Goal: Find contact information: Find contact information

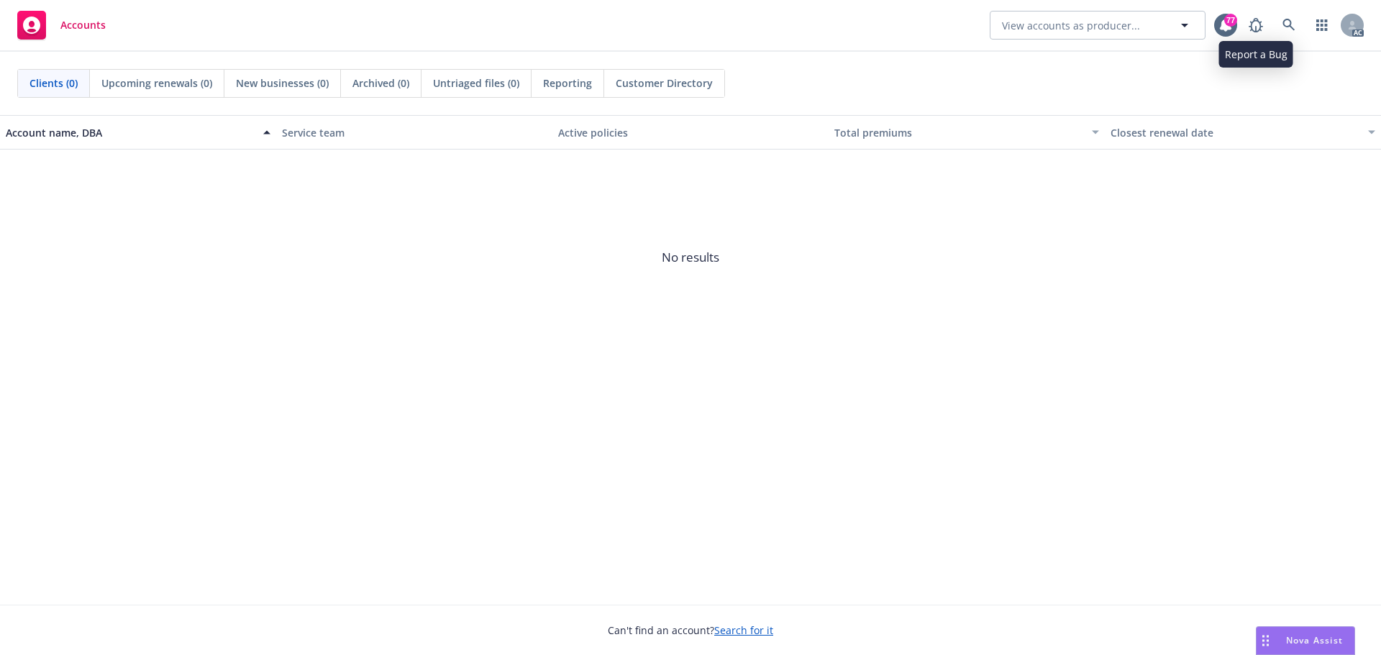
click at [1275, 28] on link at bounding box center [1289, 25] width 29 height 29
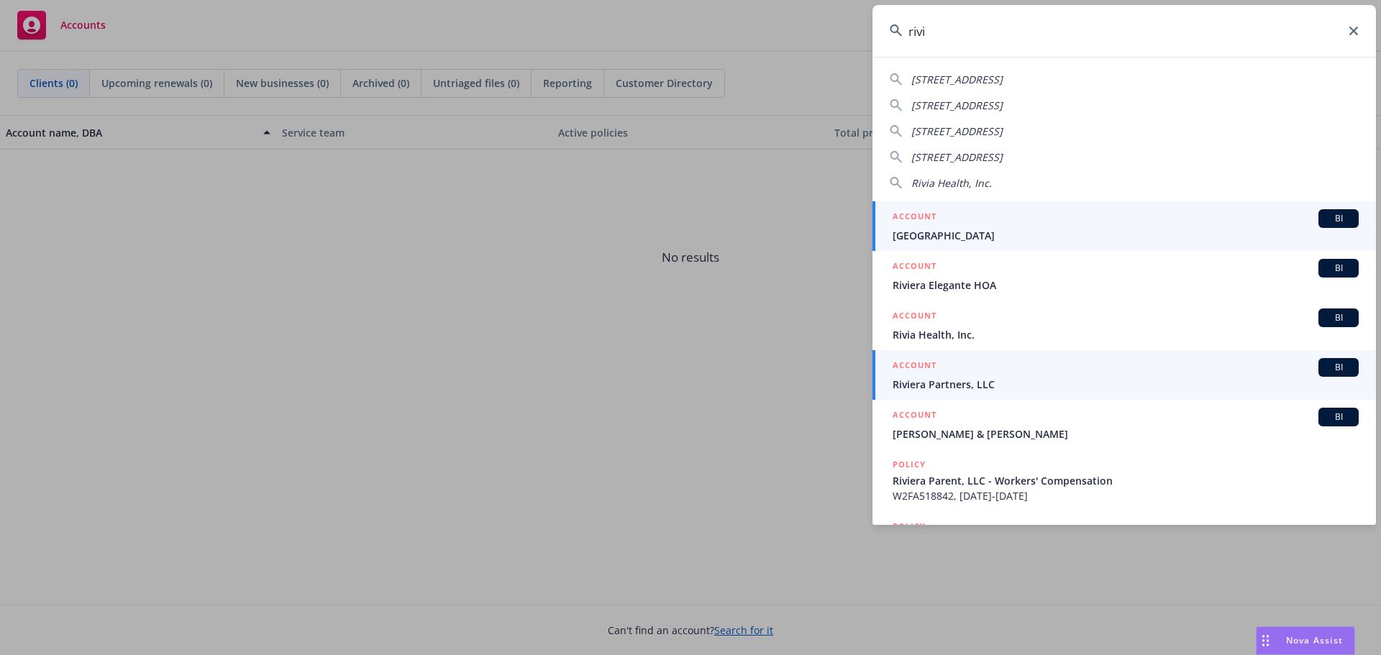
type input "rivi"
click at [927, 383] on span "Riviera Partners, LLC" at bounding box center [1126, 384] width 466 height 15
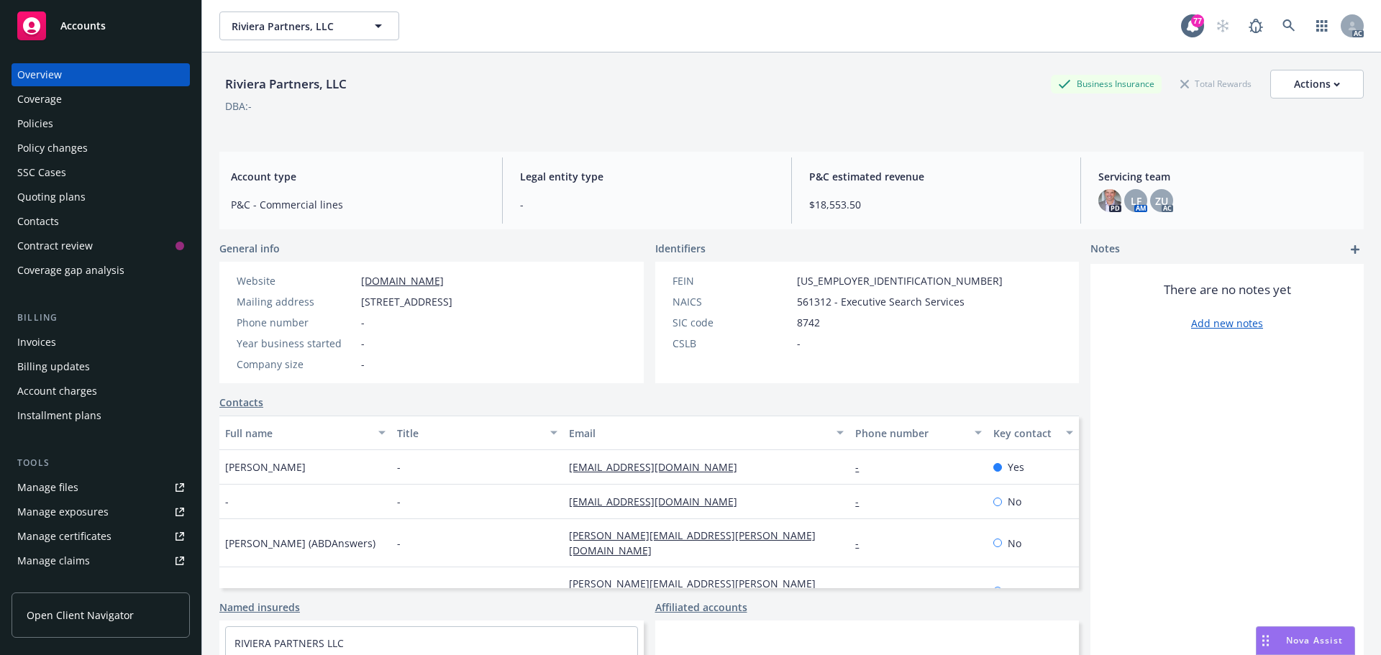
click at [35, 124] on div "Policies" at bounding box center [35, 123] width 36 height 23
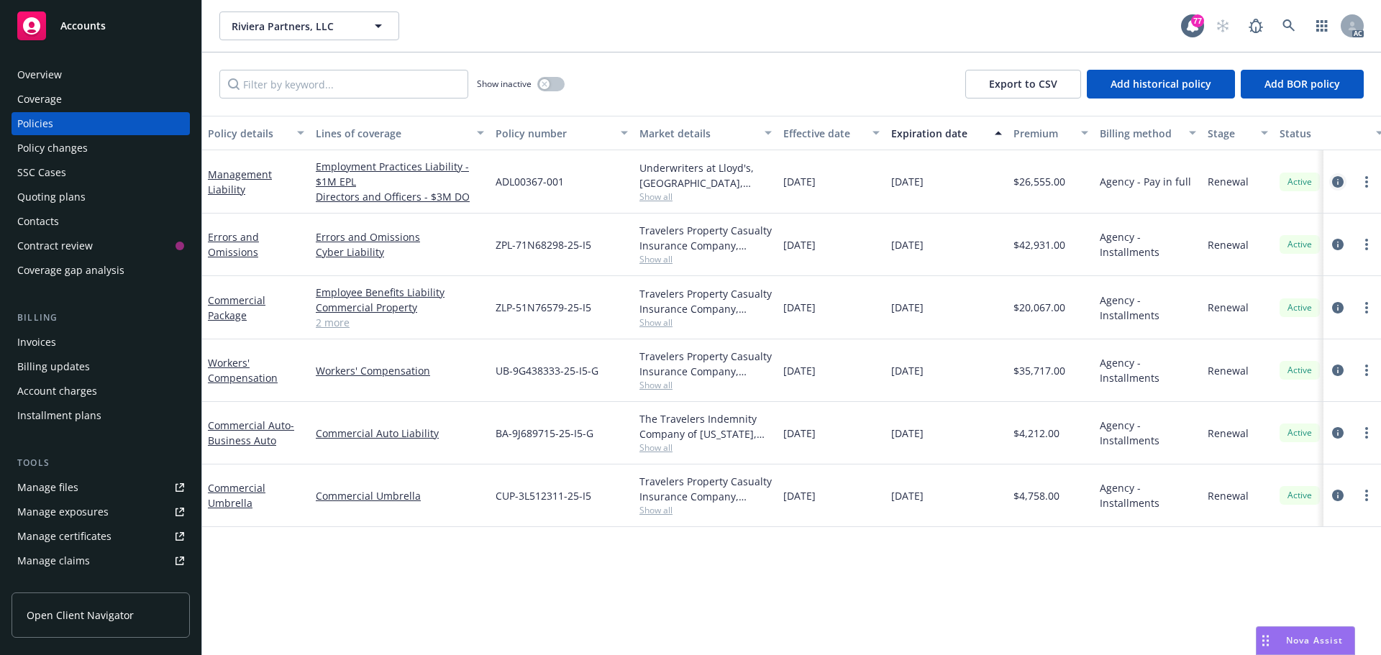
click at [1335, 182] on icon "circleInformation" at bounding box center [1338, 182] width 12 height 12
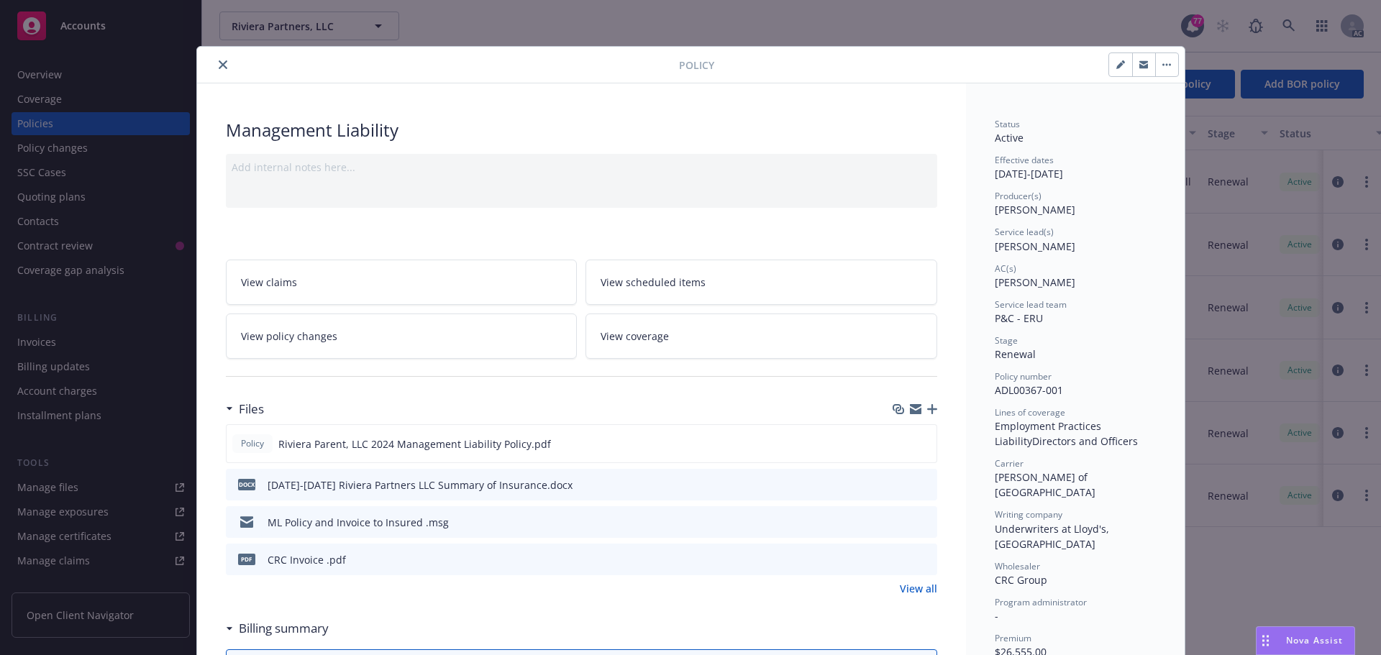
click at [221, 66] on icon "close" at bounding box center [223, 64] width 9 height 9
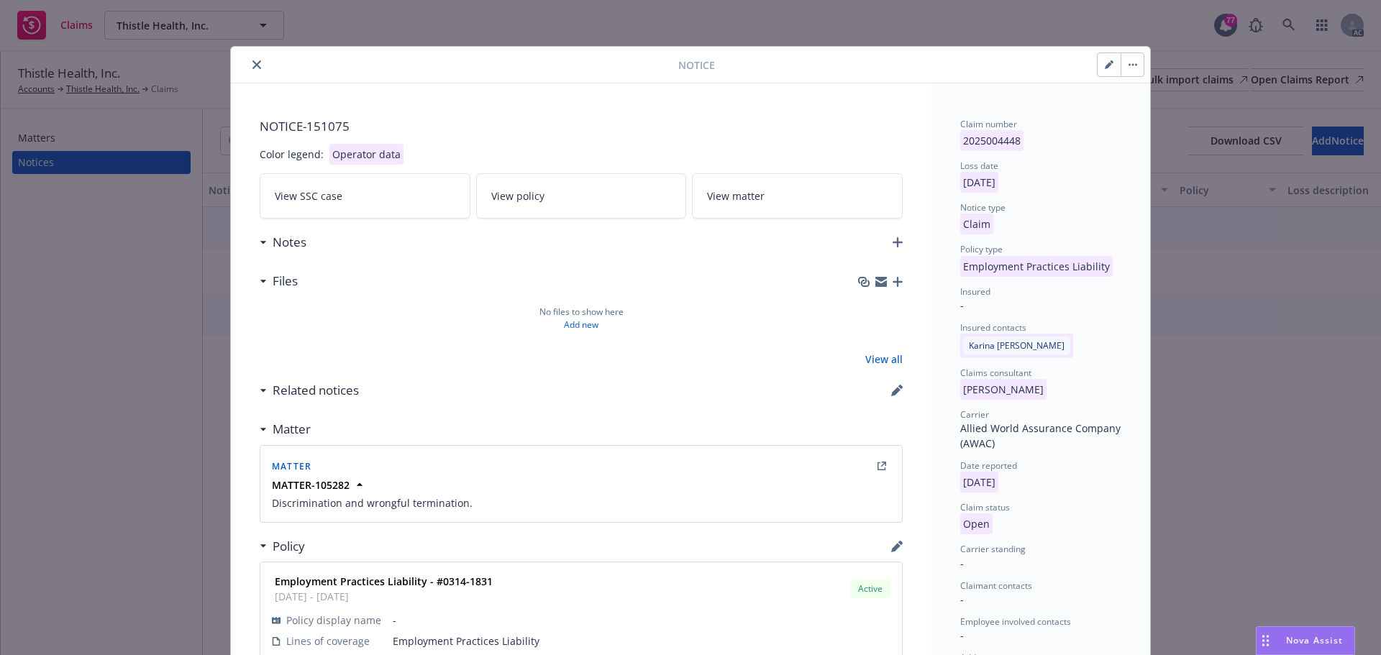
click at [1105, 62] on icon "button" at bounding box center [1109, 64] width 9 height 9
select select "EMPLOYMENT_PRACTICES_LIABILITY"
select select "open"
select select "CLAIM"
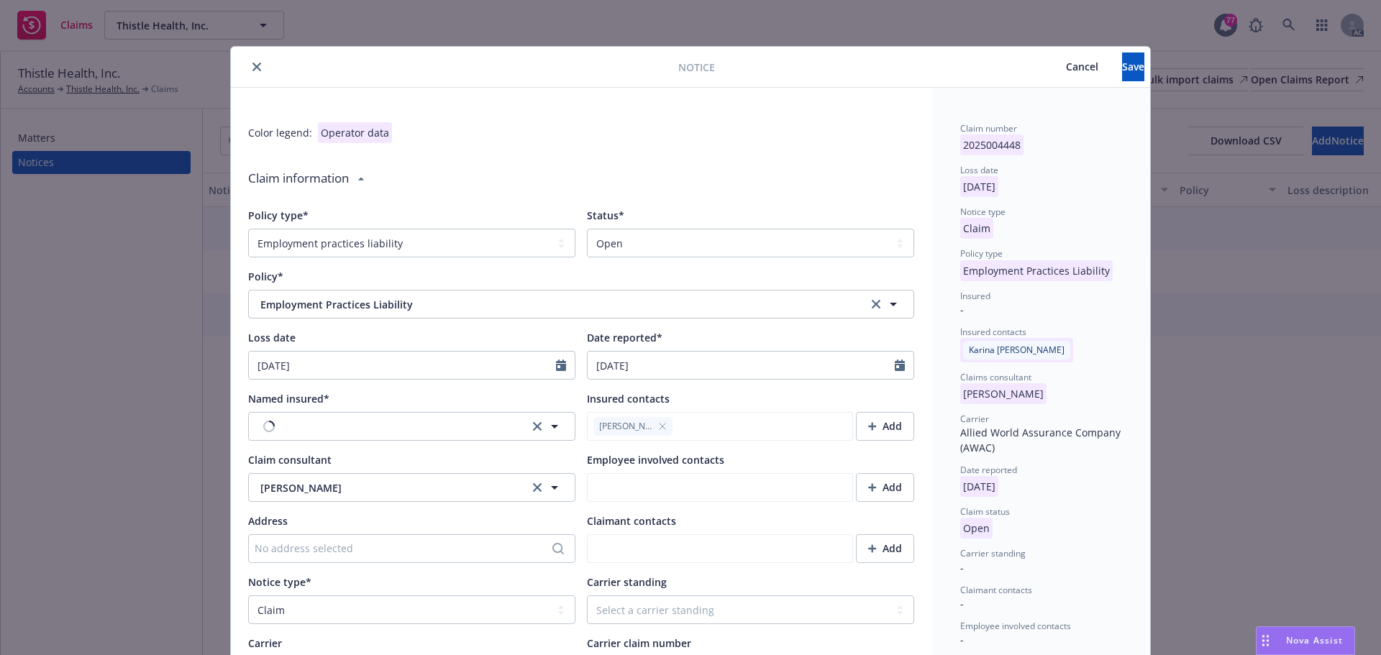
type textarea "x"
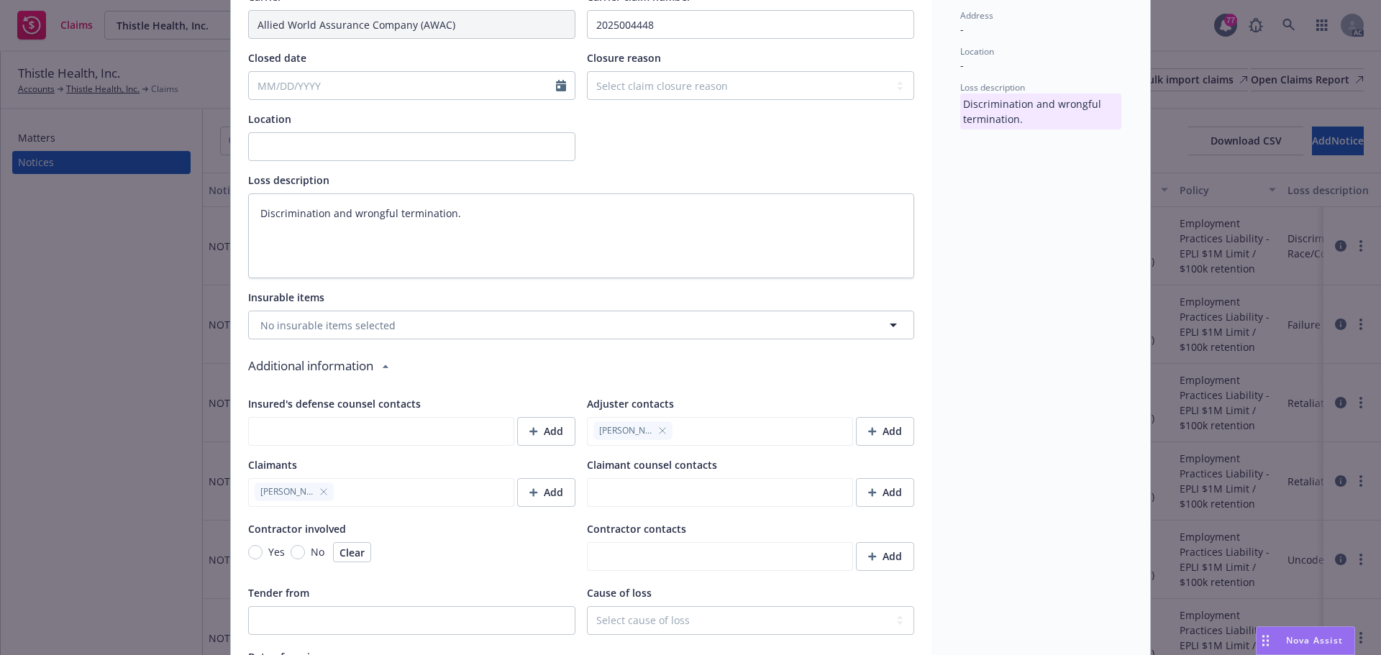
scroll to position [719, 0]
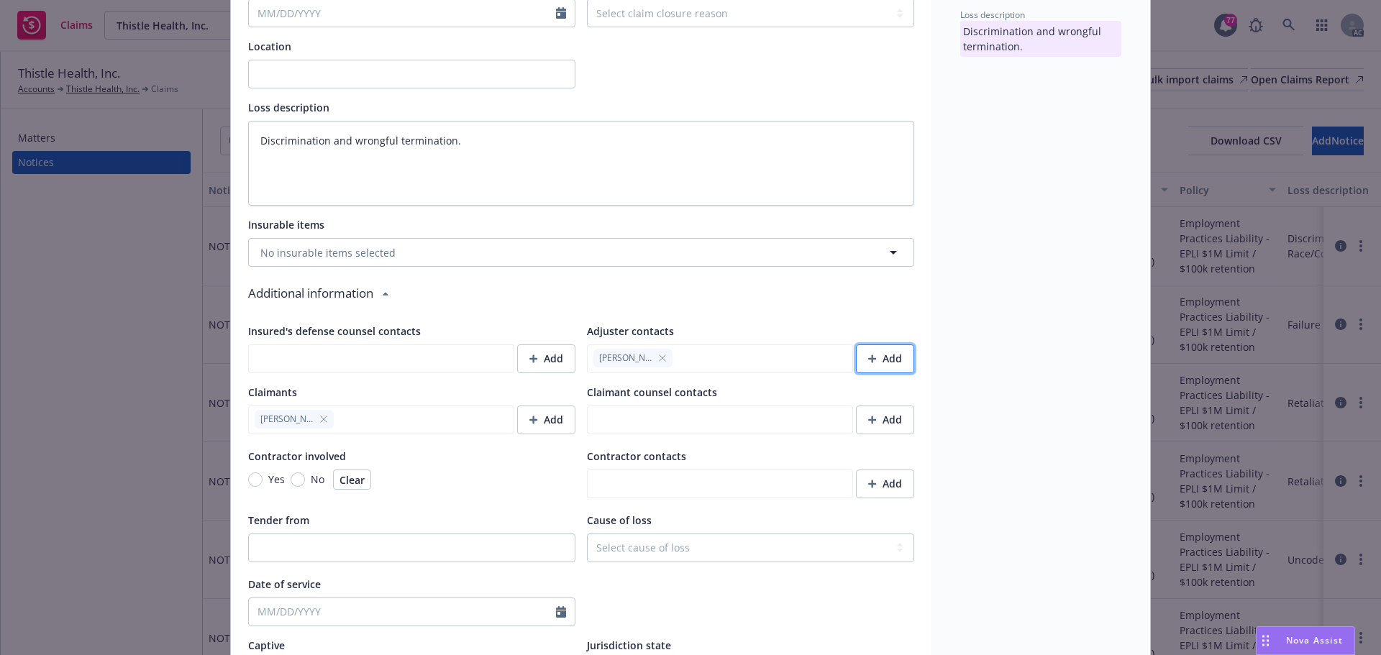
click at [891, 360] on div "Add" at bounding box center [885, 358] width 34 height 27
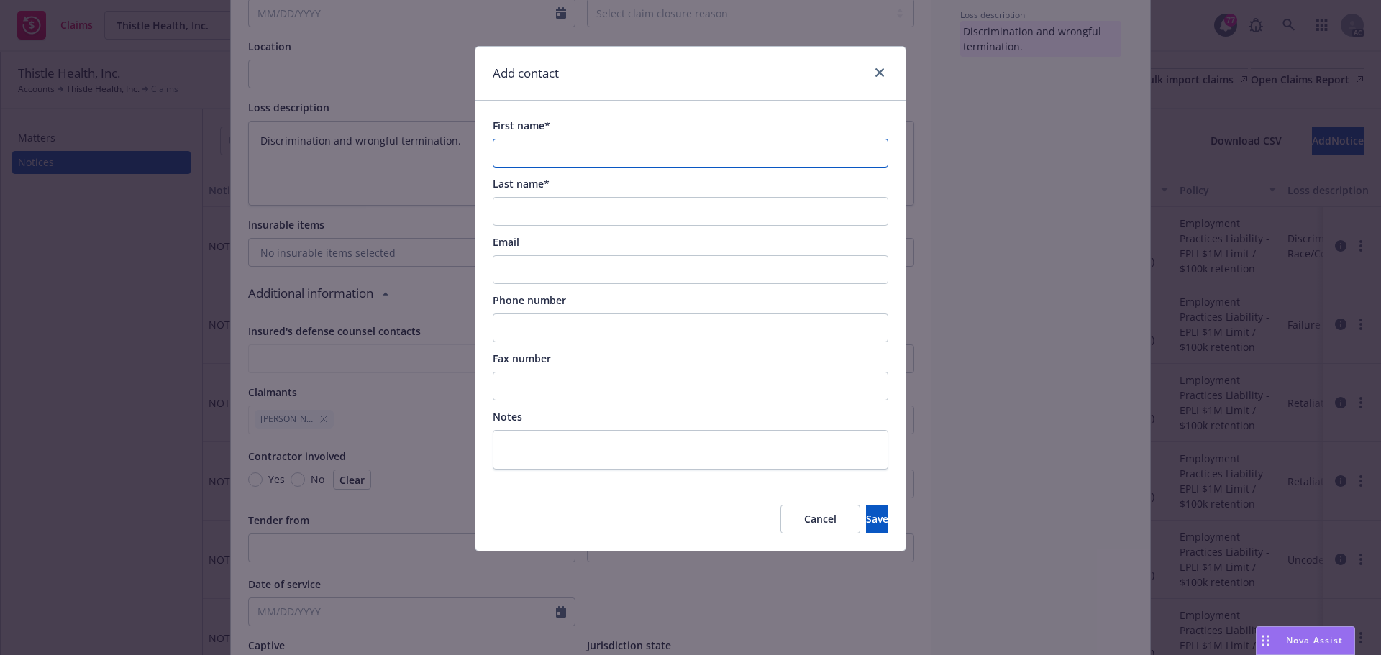
click at [596, 156] on input "First name*" at bounding box center [691, 153] width 396 height 29
paste input "Jesse Hyde"
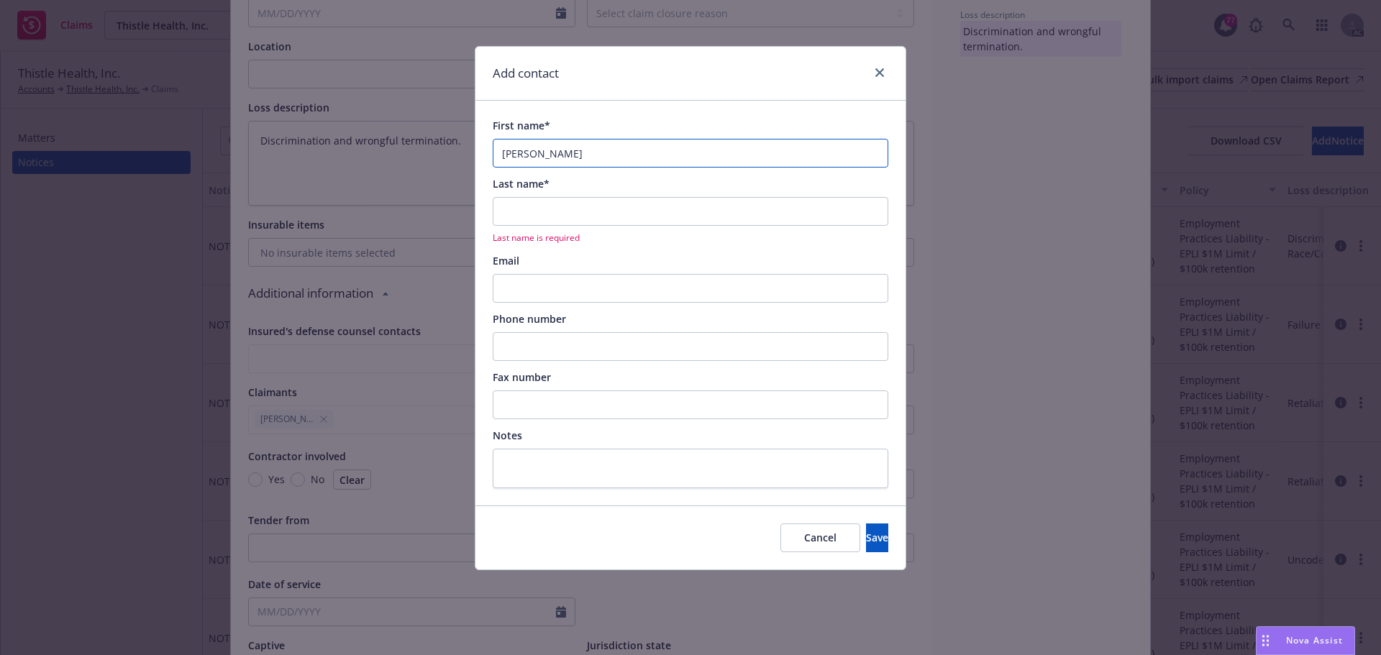
drag, startPoint x: 562, startPoint y: 156, endPoint x: 527, endPoint y: 151, distance: 34.9
click at [527, 151] on input "Jesse Hyde" at bounding box center [691, 153] width 396 height 29
type input "Jesse Hyde"
click at [537, 207] on input "Last name*" at bounding box center [691, 211] width 396 height 29
paste input "Hyde"
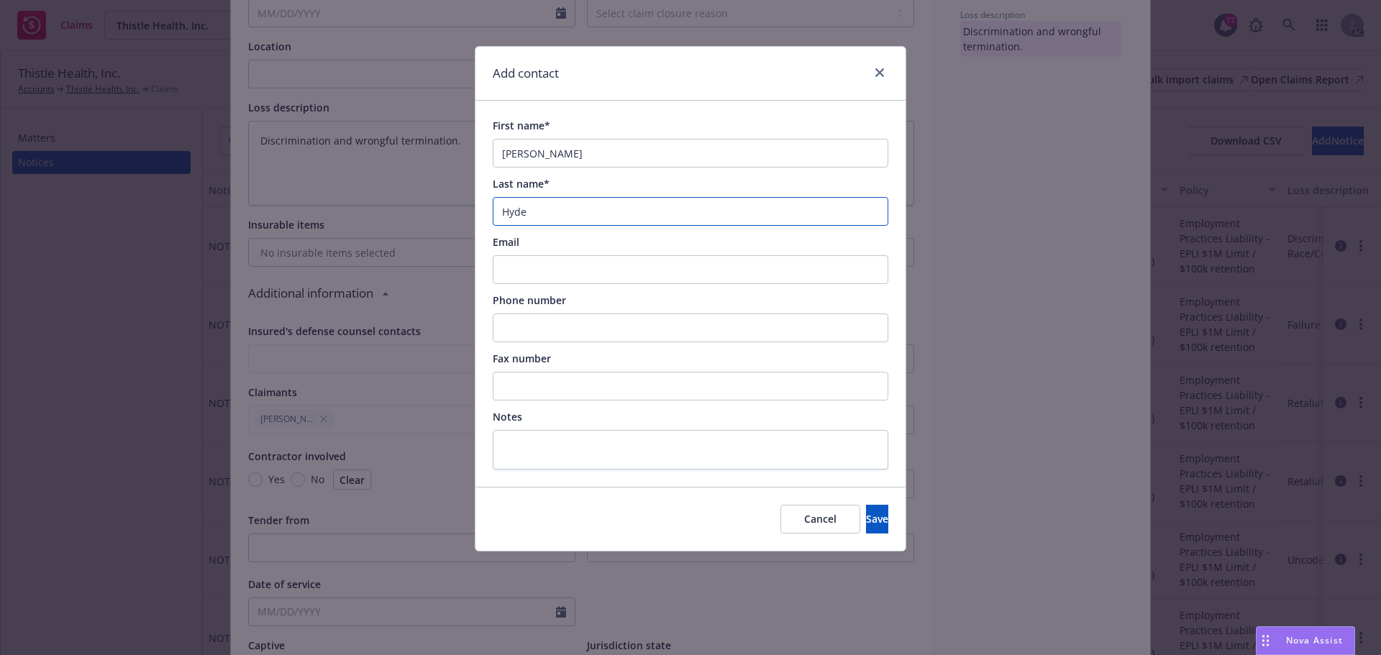
type input "Hyde"
drag, startPoint x: 563, startPoint y: 154, endPoint x: 531, endPoint y: 153, distance: 31.7
click at [531, 153] on input "Jesse Hyde" at bounding box center [691, 153] width 396 height 29
type input "Jesse"
click at [546, 258] on input "Email" at bounding box center [691, 269] width 396 height 29
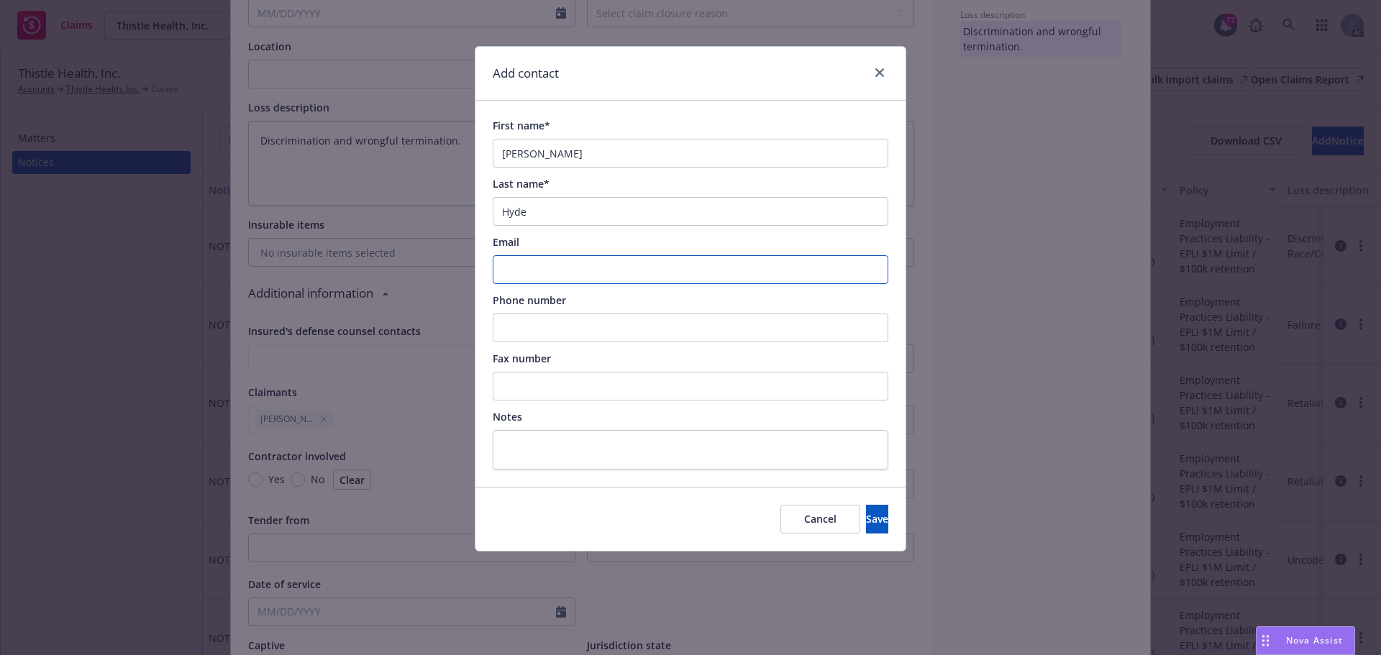
paste input "Jesse.Hyde@awac.com"
type input "Jesse.Hyde@awac.com"
click at [541, 328] on input "Phone number" at bounding box center [691, 328] width 396 height 29
paste input "860-284-1736"
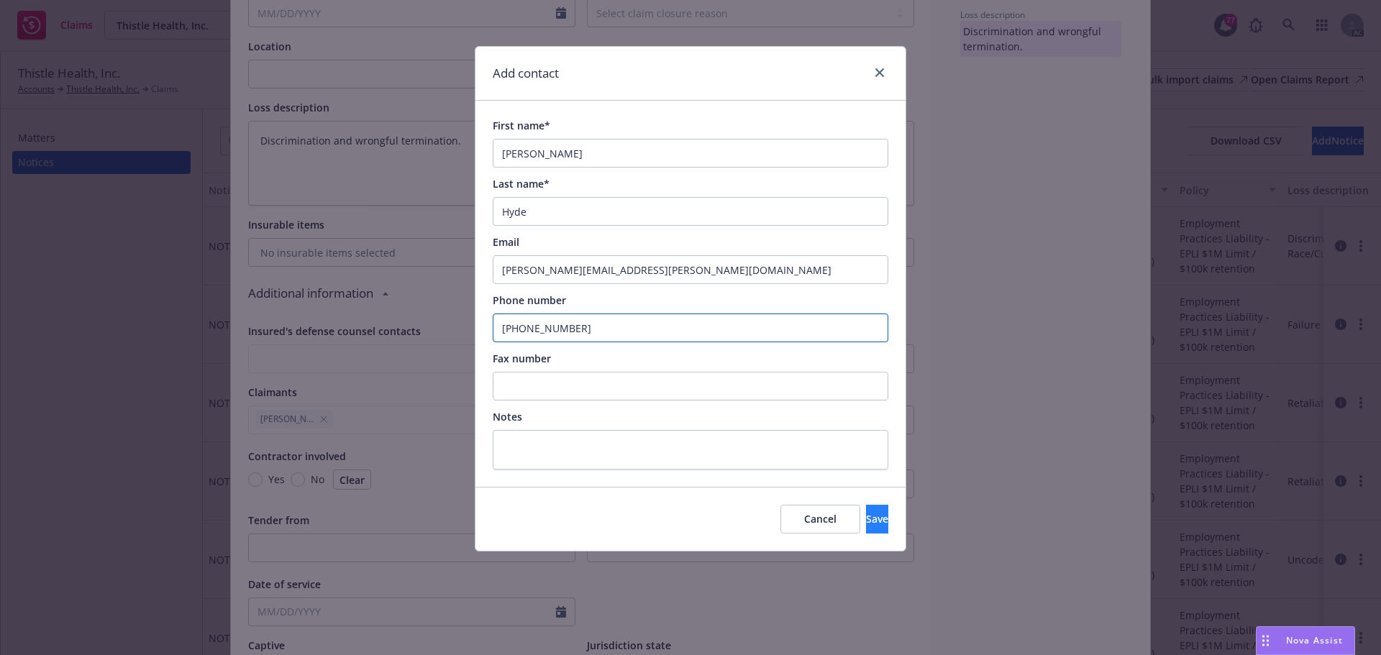
type input "860-284-1736"
click at [866, 510] on button "Save" at bounding box center [877, 519] width 22 height 29
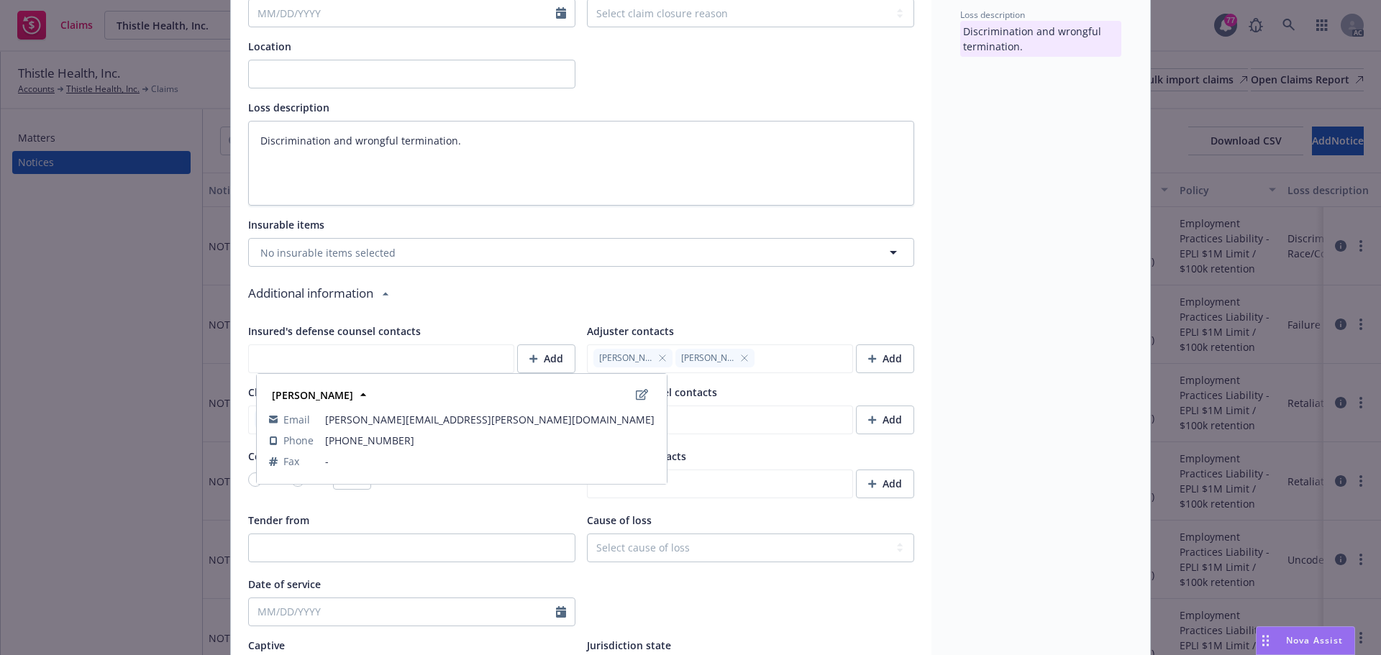
click at [660, 358] on icon "button" at bounding box center [663, 358] width 6 height 6
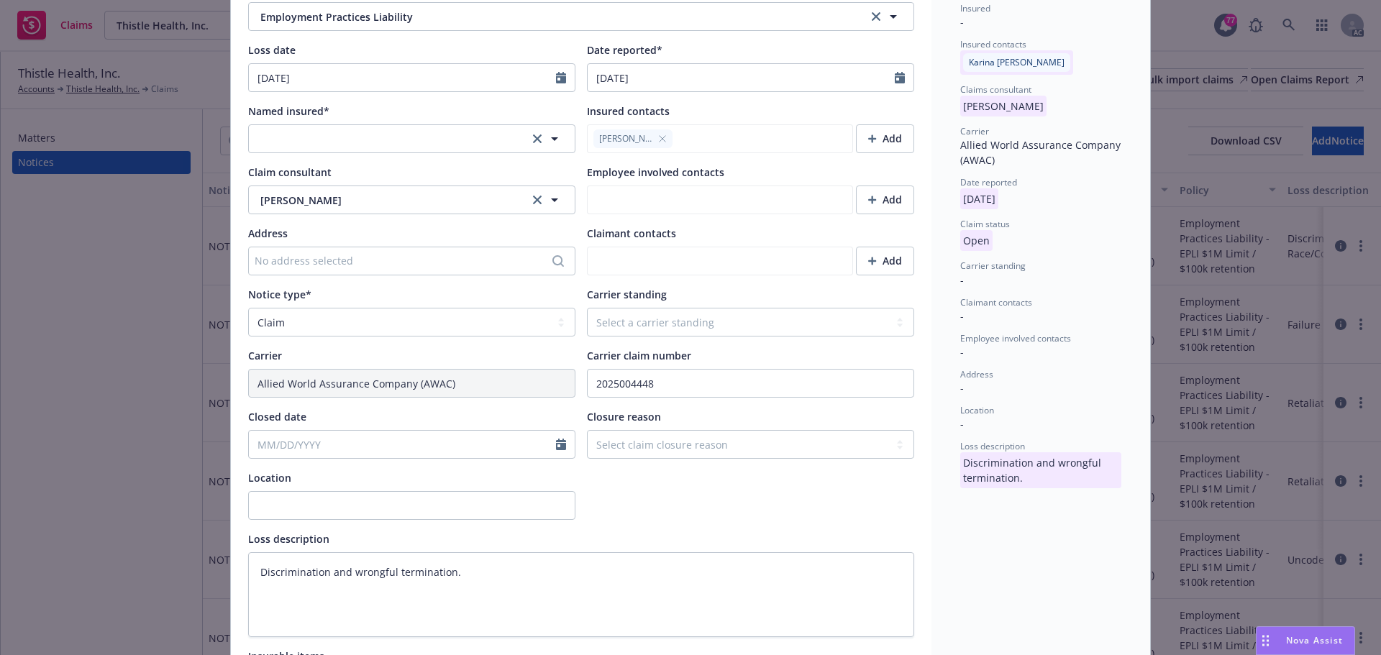
scroll to position [0, 0]
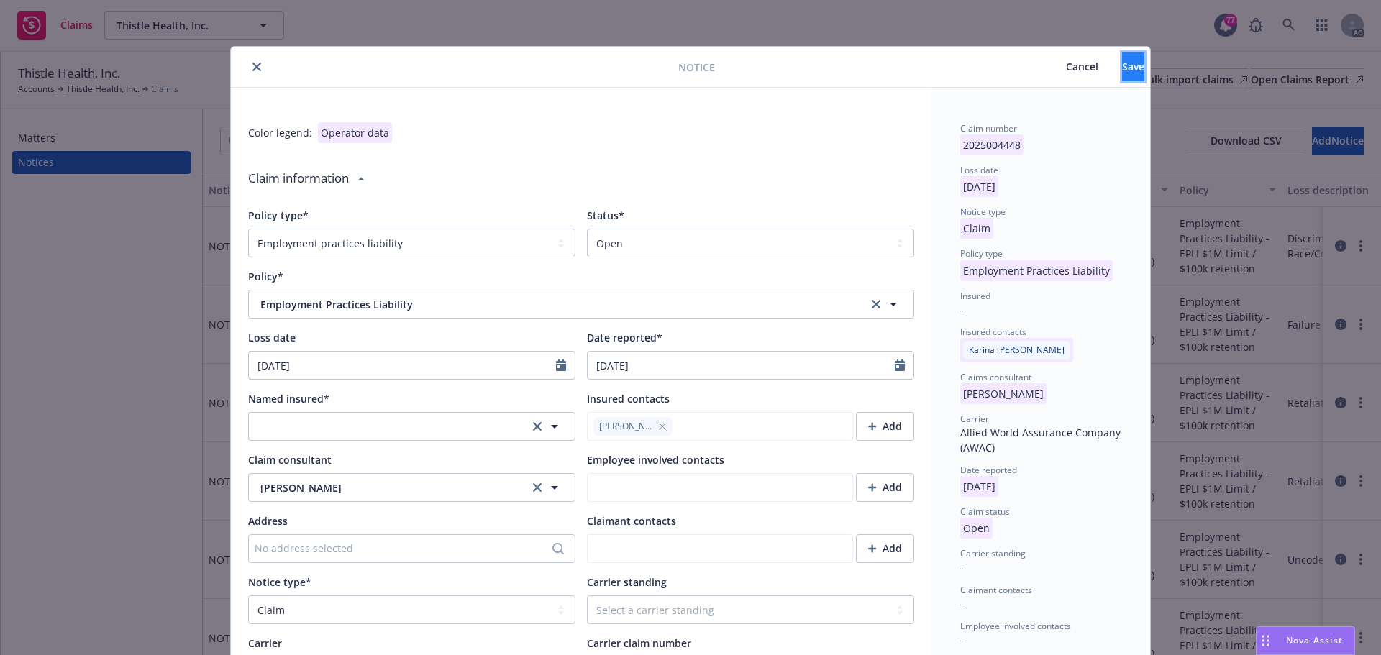
click at [1122, 71] on button "Save" at bounding box center [1133, 67] width 22 height 29
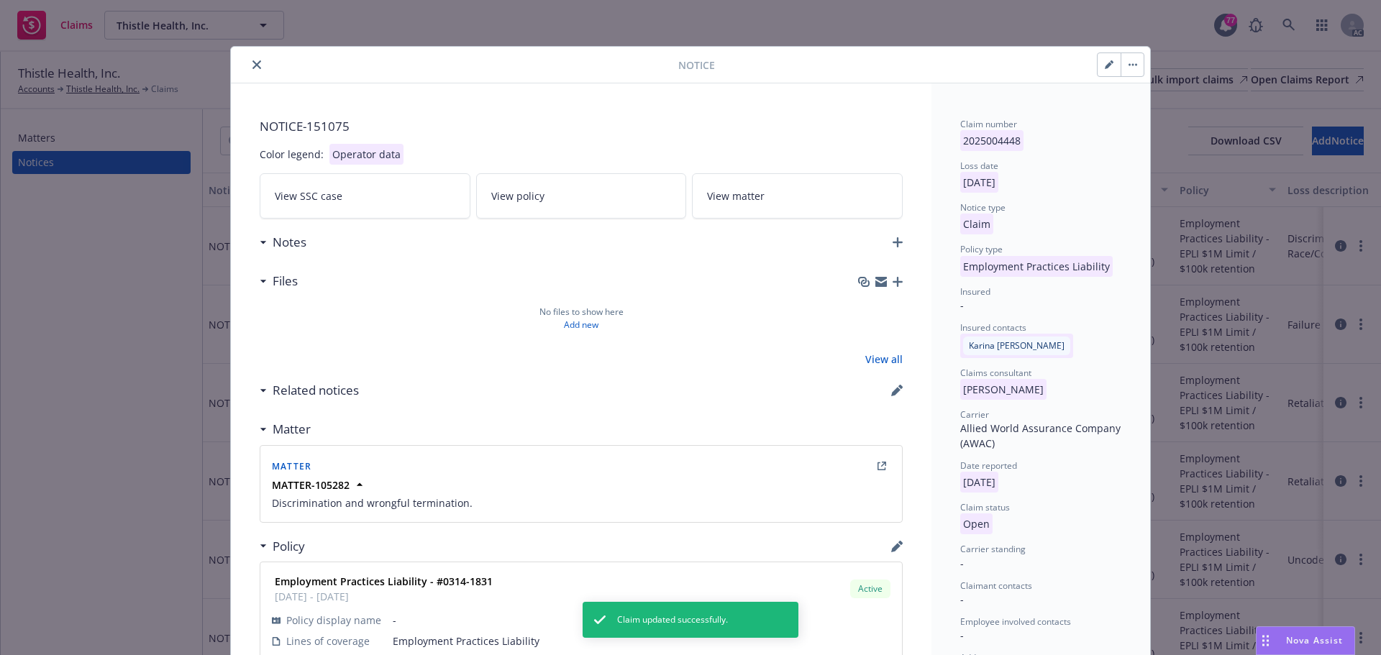
type textarea "x"
click at [253, 63] on icon "close" at bounding box center [257, 64] width 9 height 9
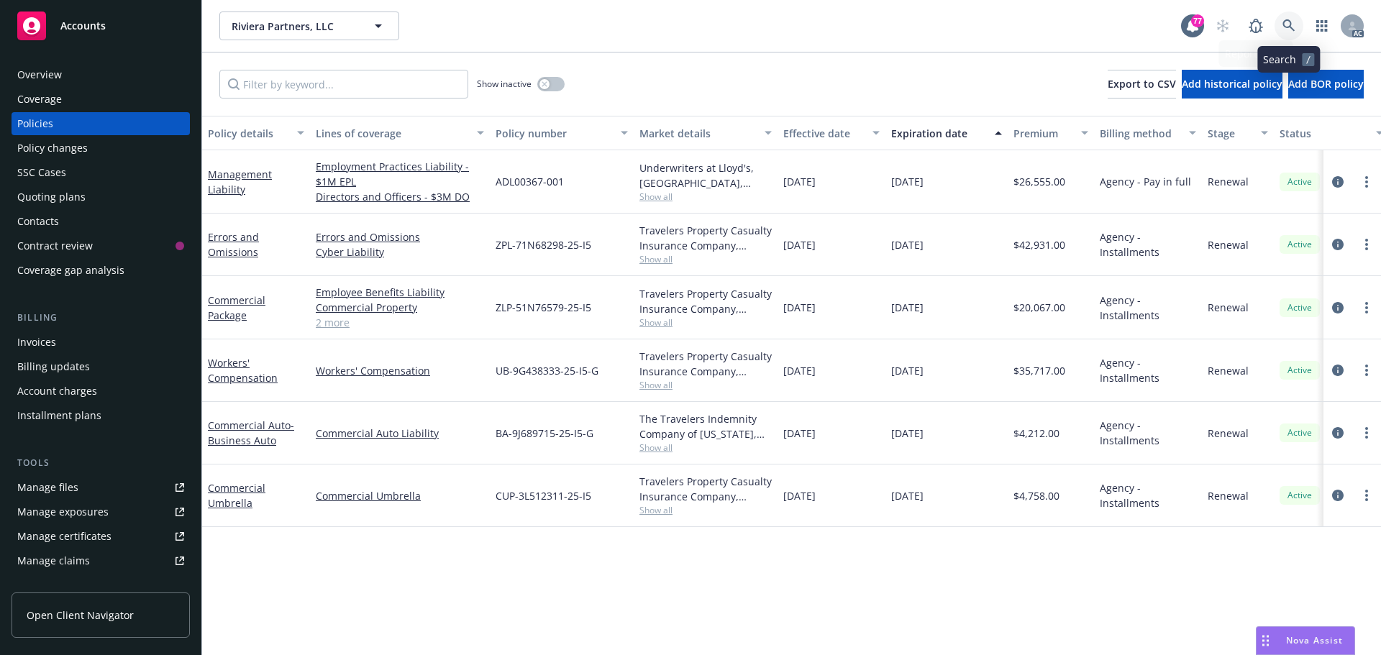
click at [1291, 20] on icon at bounding box center [1289, 25] width 13 height 13
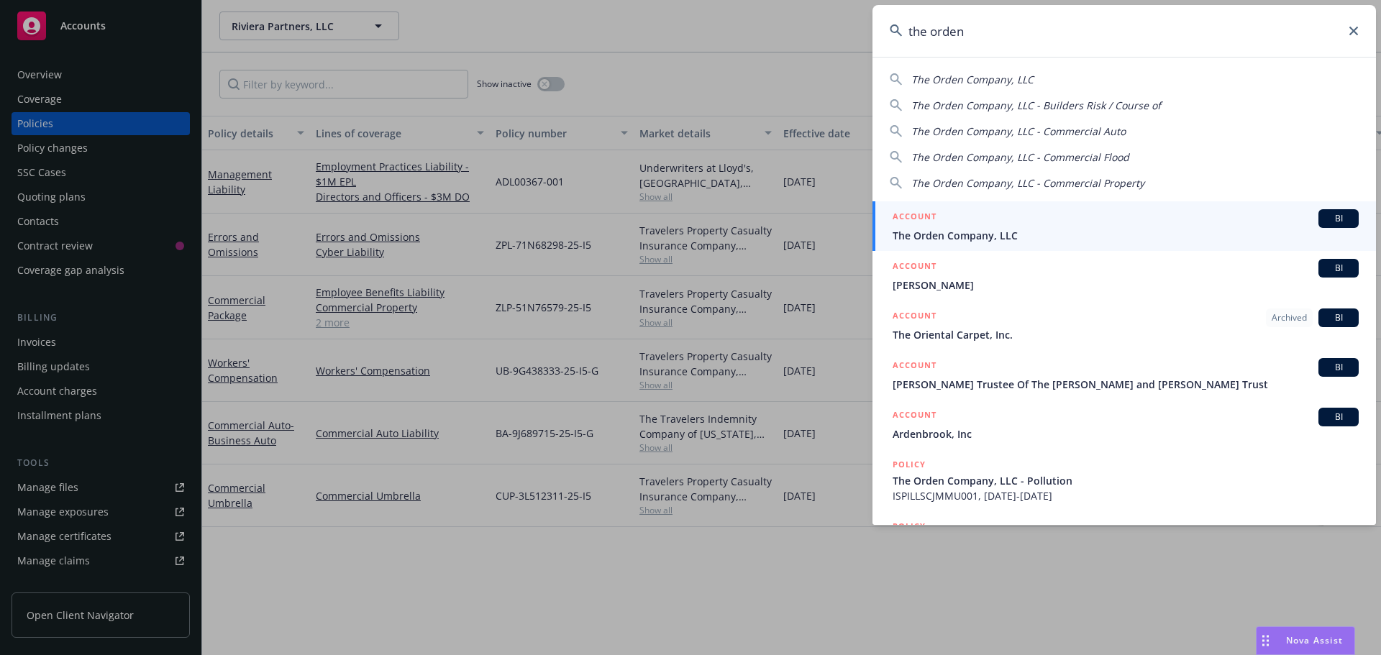
type input "the orden"
click at [953, 206] on link "ACCOUNT BI The Orden Company, LLC" at bounding box center [1125, 226] width 504 height 50
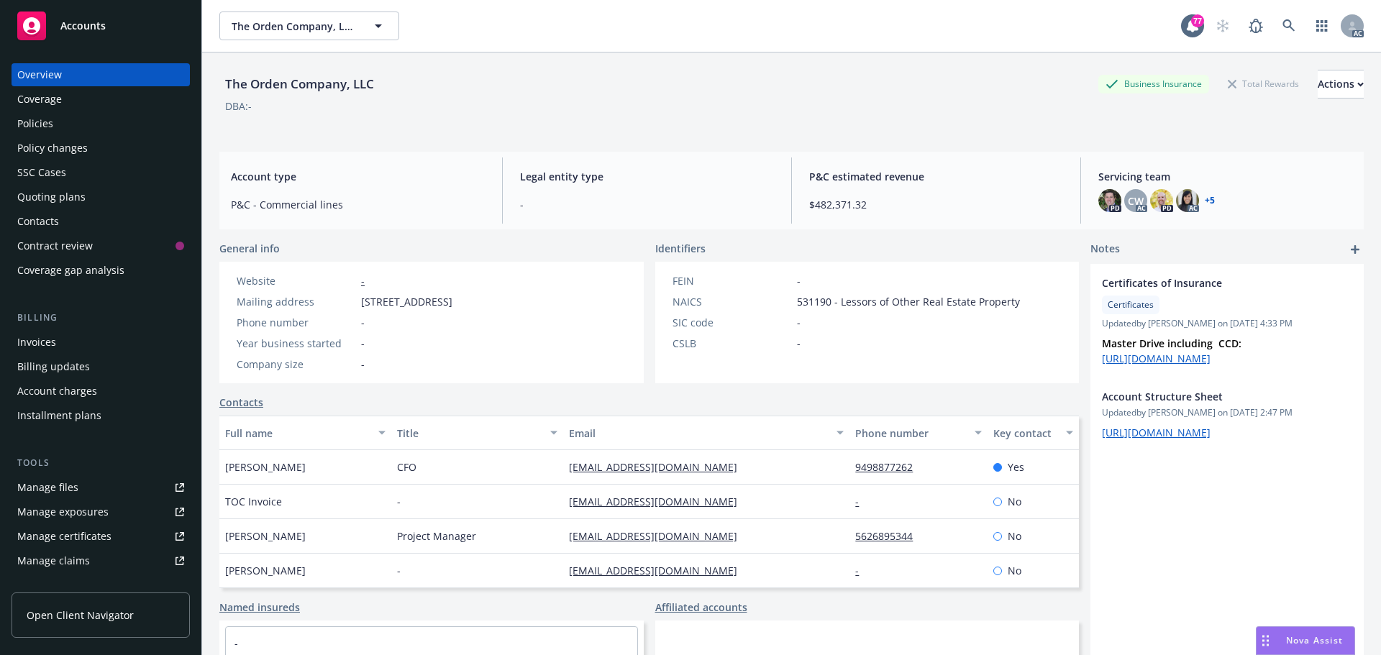
click at [46, 127] on div "Policies" at bounding box center [35, 123] width 36 height 23
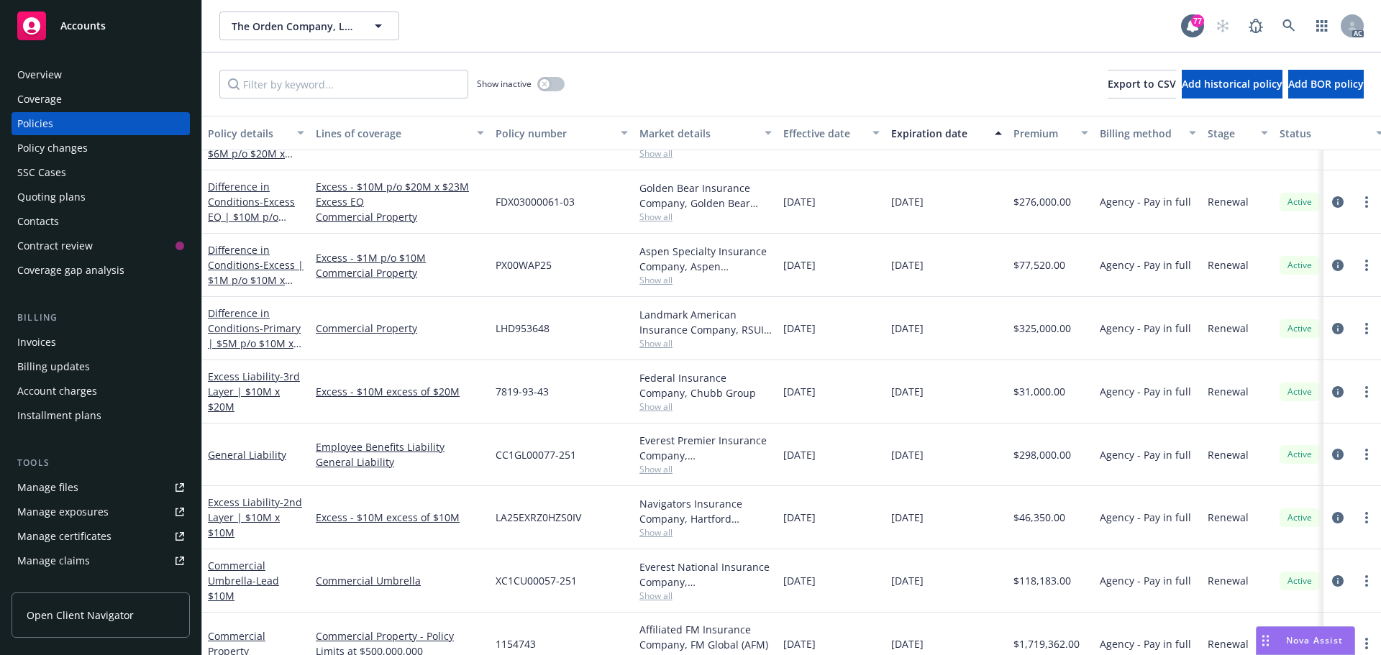
scroll to position [863, 0]
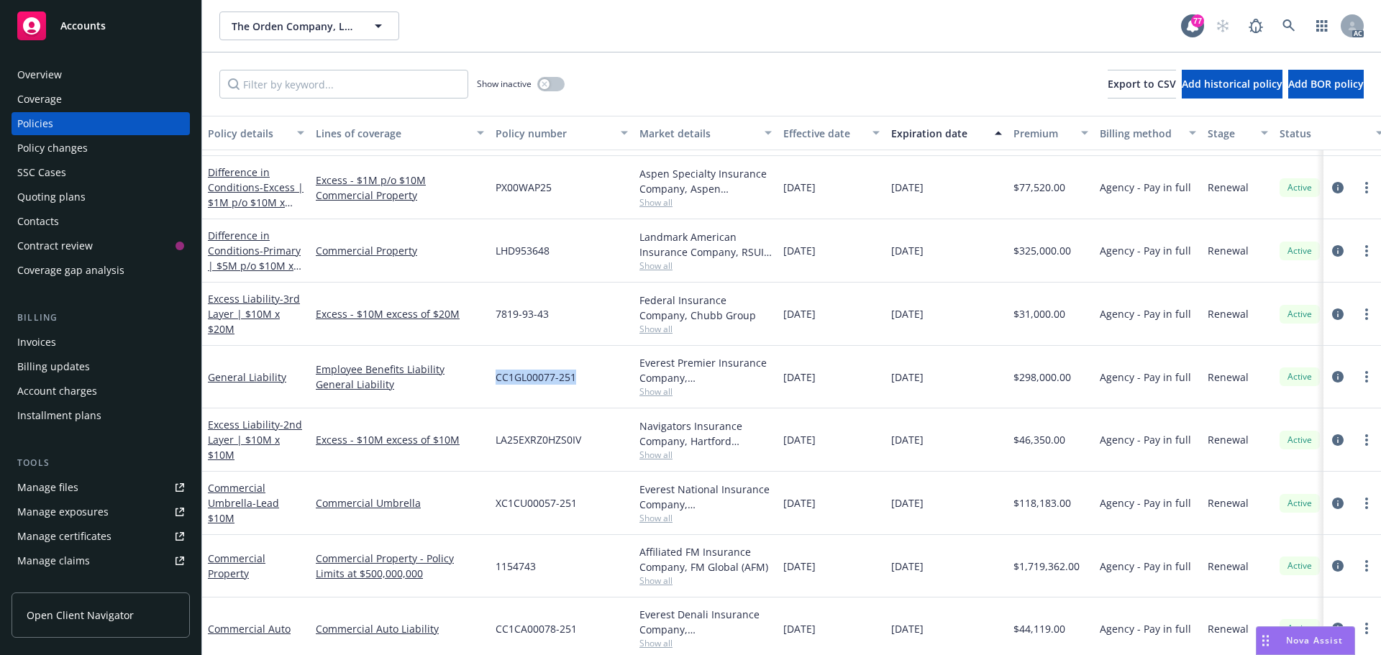
drag, startPoint x: 578, startPoint y: 376, endPoint x: 497, endPoint y: 376, distance: 81.3
click at [497, 376] on div "CC1GL00077-251" at bounding box center [562, 377] width 144 height 63
copy span "CC1GL00077-251"
click at [660, 392] on span "Show all" at bounding box center [706, 392] width 132 height 12
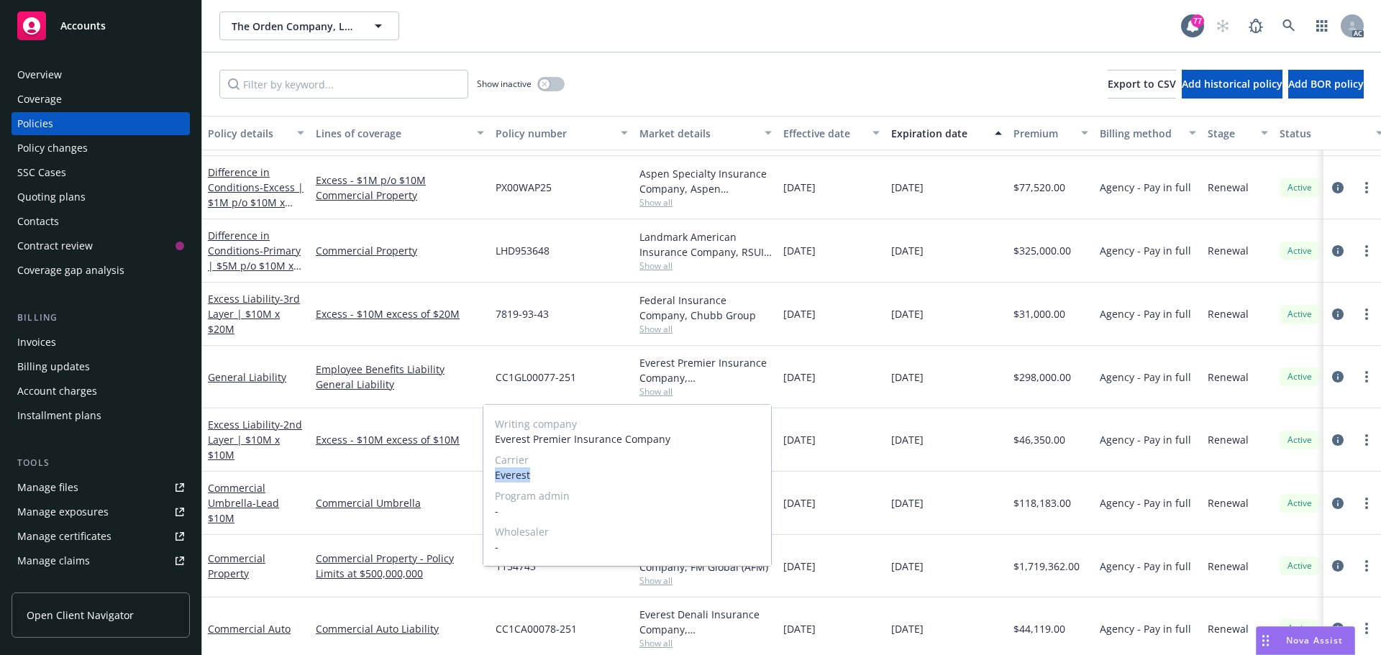
drag, startPoint x: 531, startPoint y: 475, endPoint x: 494, endPoint y: 475, distance: 37.4
click at [494, 475] on div "Writing company Everest Premier Insurance Company Carrier Everest Program admin…" at bounding box center [627, 485] width 288 height 161
copy span "Everest"
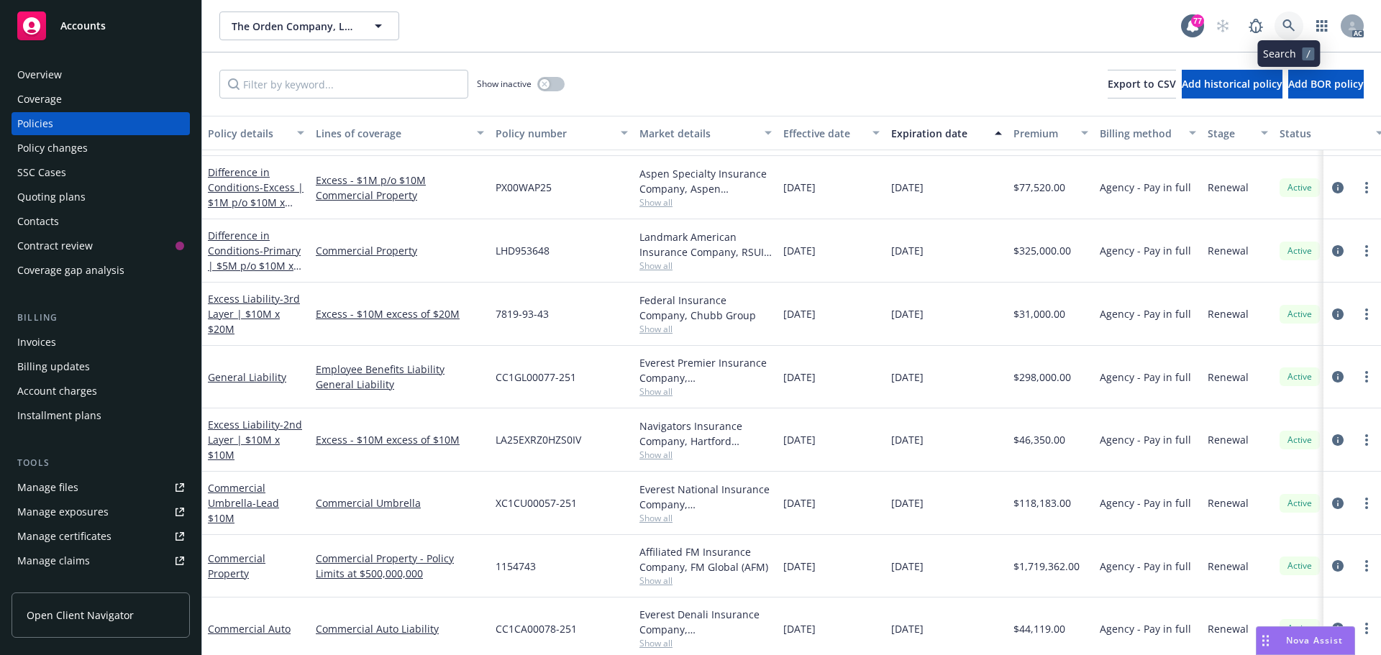
click at [1284, 26] on icon at bounding box center [1289, 25] width 12 height 12
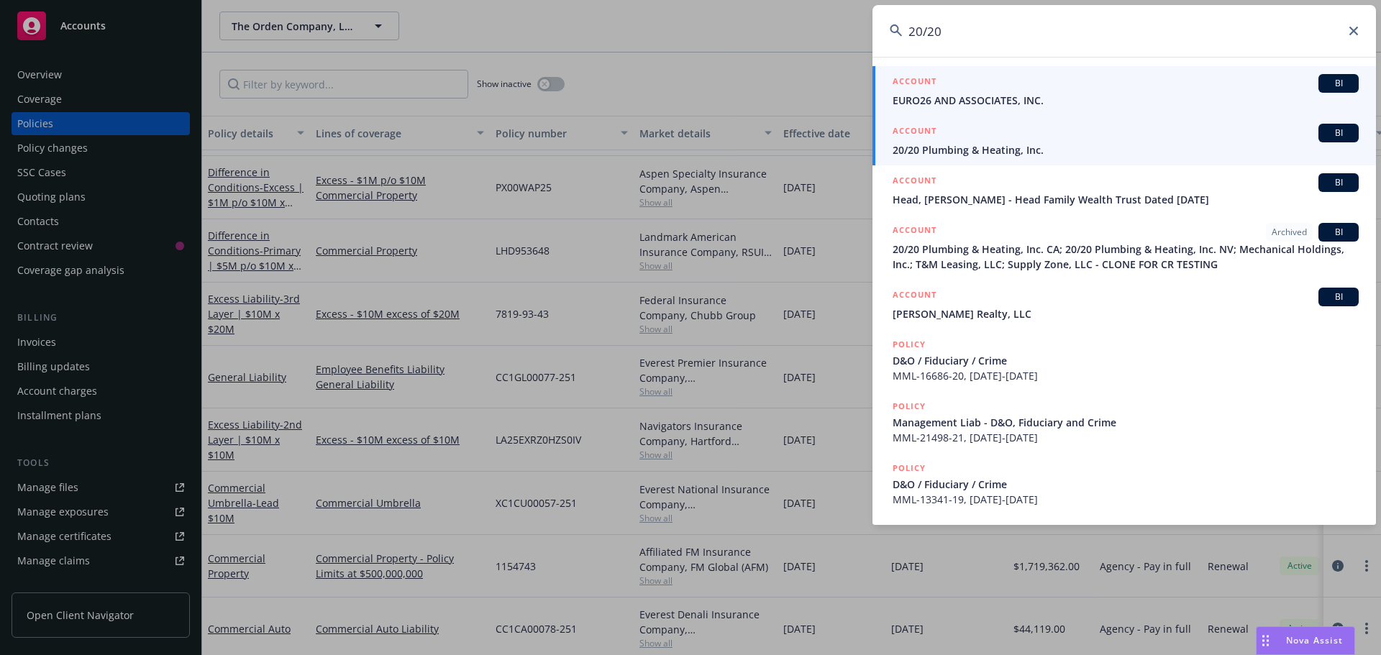
type input "20/20"
click at [973, 150] on span "20/20 Plumbing & Heating, Inc." at bounding box center [1126, 149] width 466 height 15
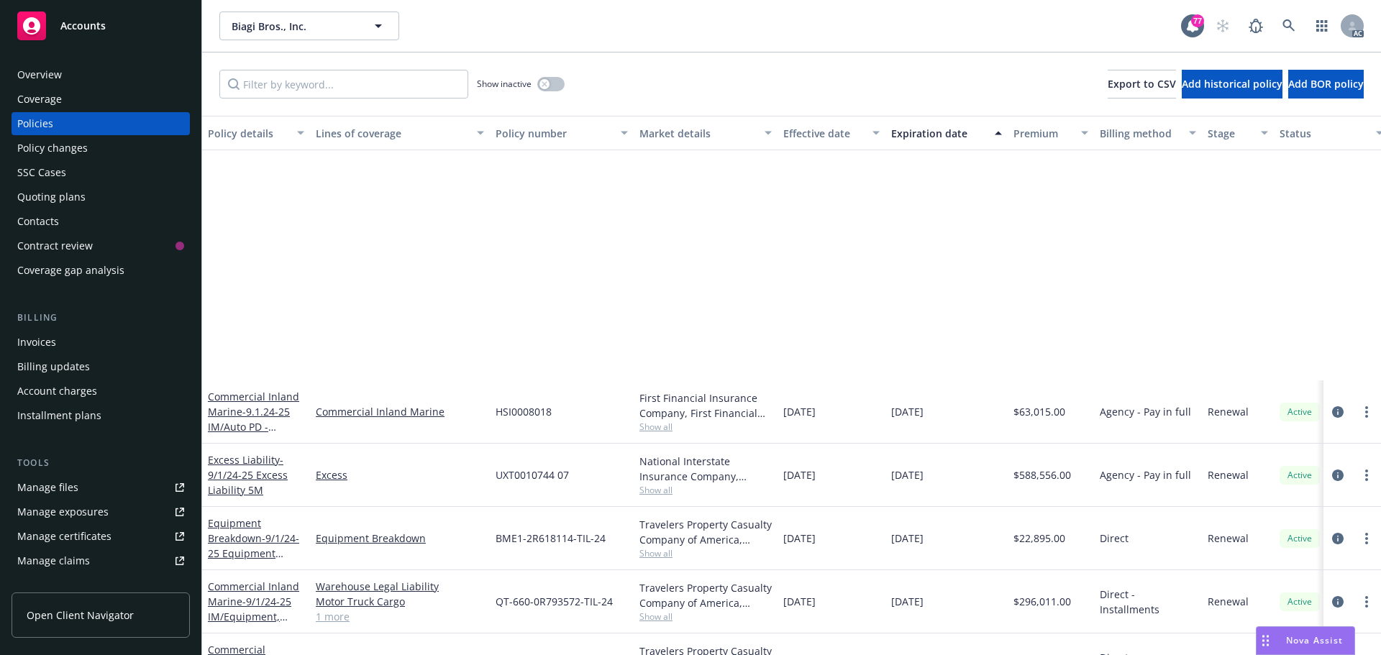
scroll to position [288, 0]
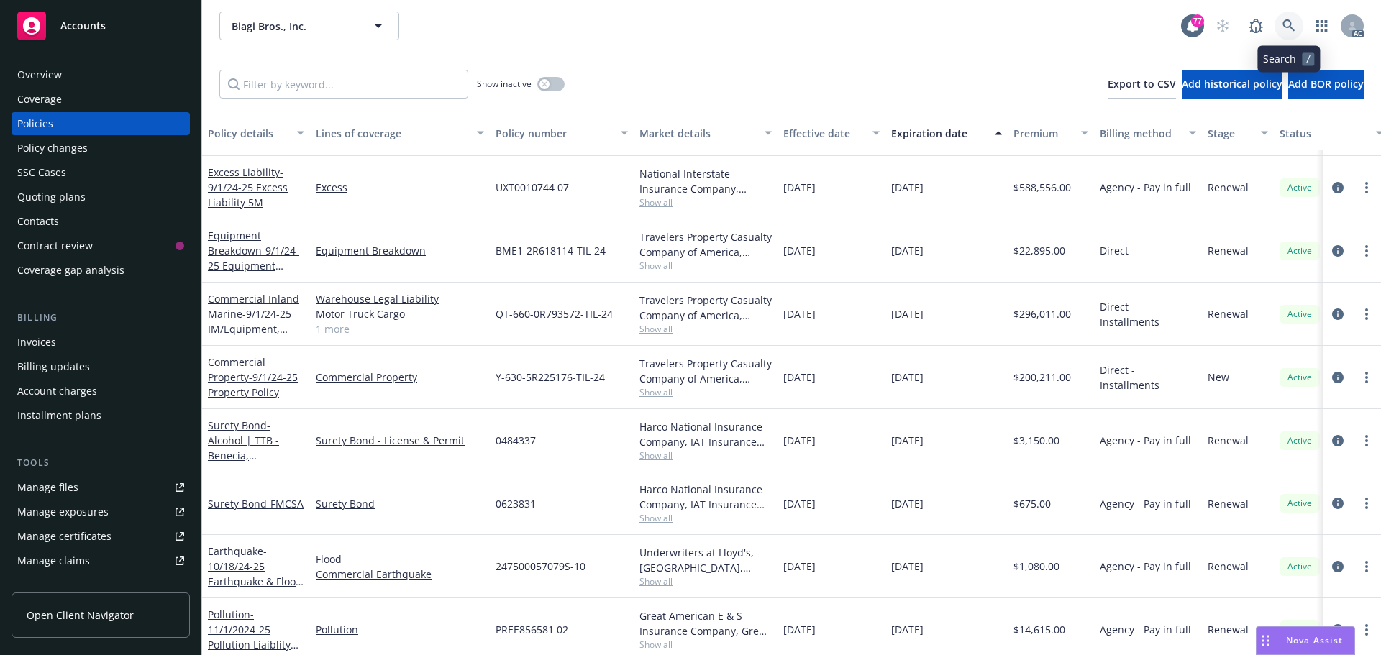
click at [1286, 22] on icon at bounding box center [1289, 25] width 13 height 13
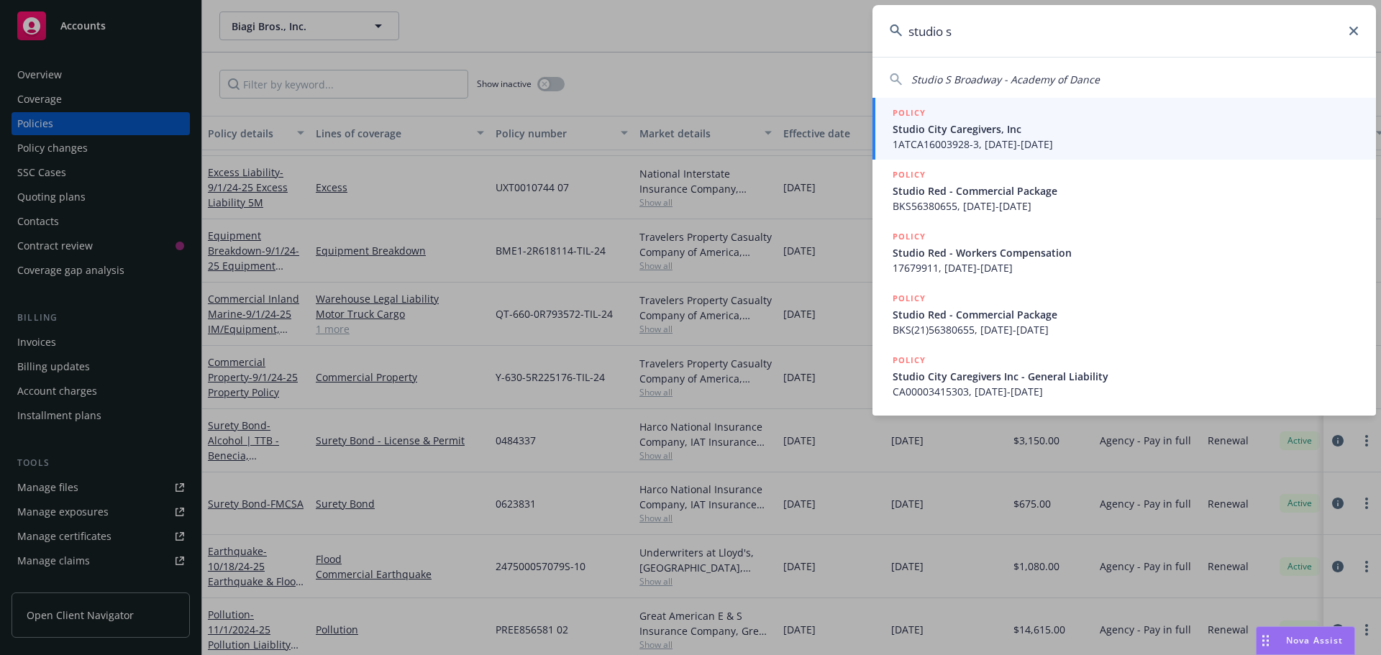
click at [977, 81] on span "Studio S Broadway - Academy of Dance" at bounding box center [1005, 80] width 188 height 14
type input "Studio S Broadway - Academy of Dance"
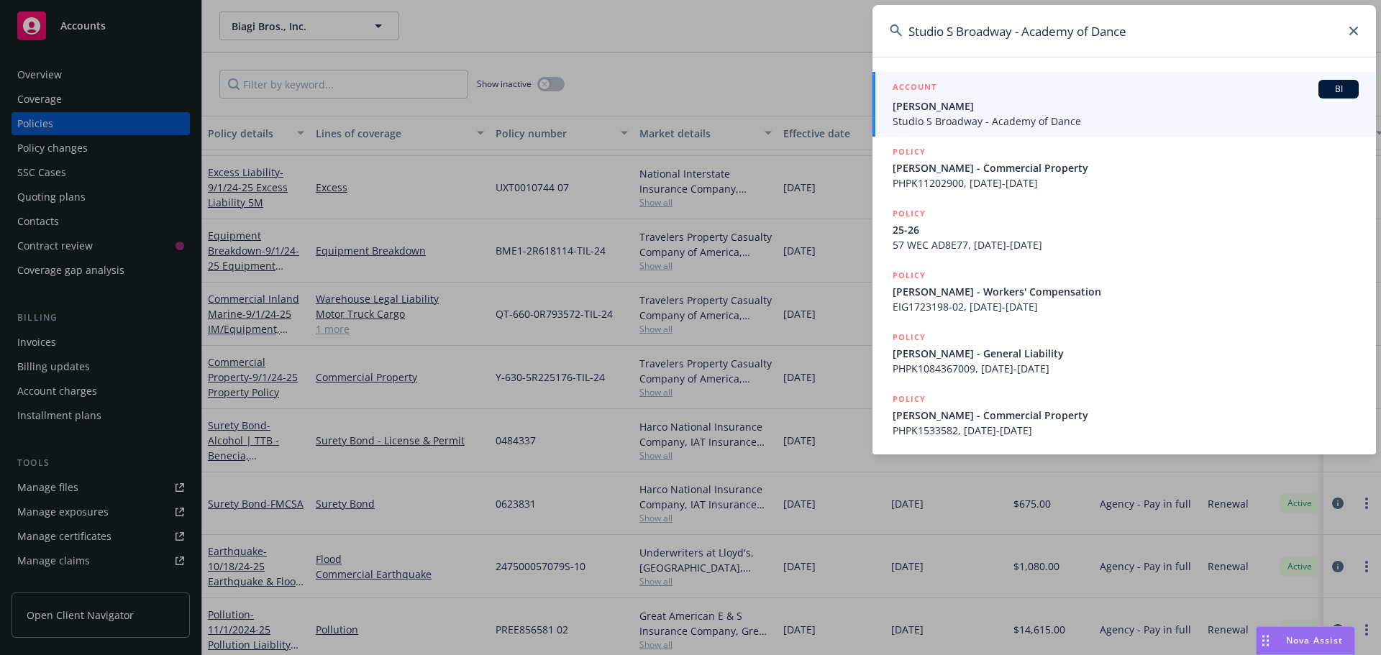
click at [1004, 105] on span "[PERSON_NAME]" at bounding box center [1126, 106] width 466 height 15
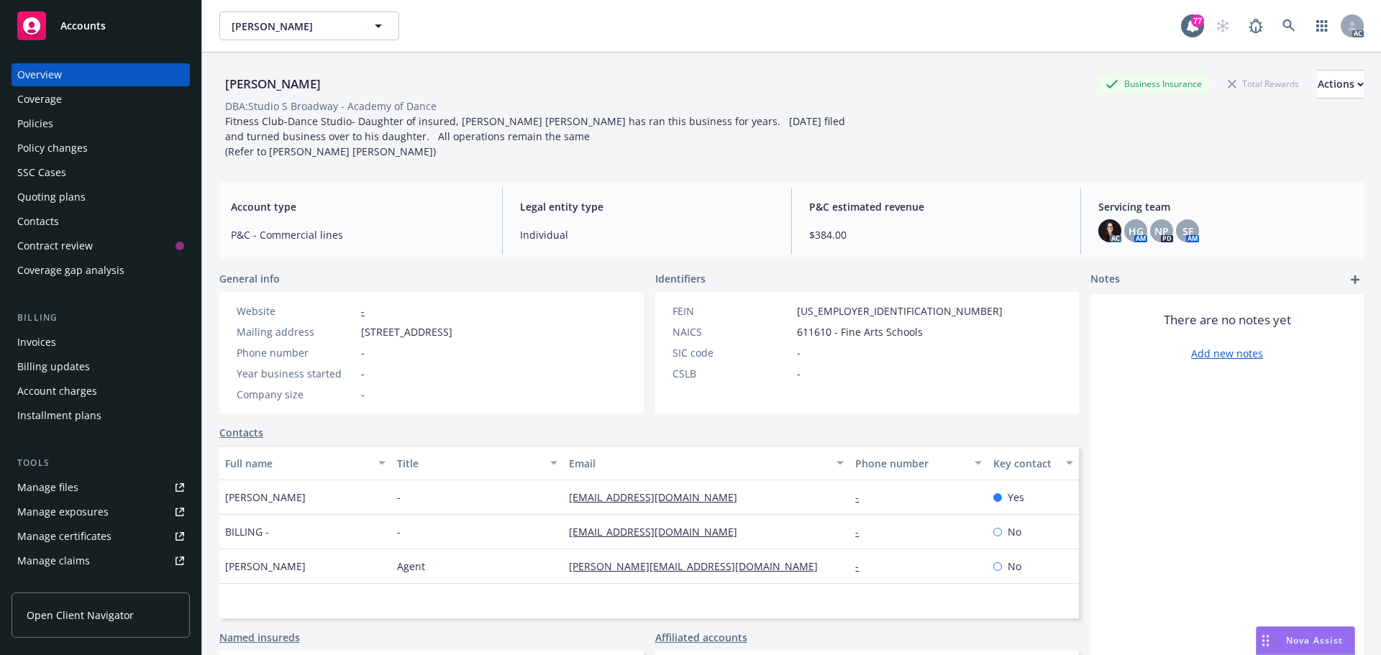
click at [68, 122] on div "Policies" at bounding box center [100, 123] width 167 height 23
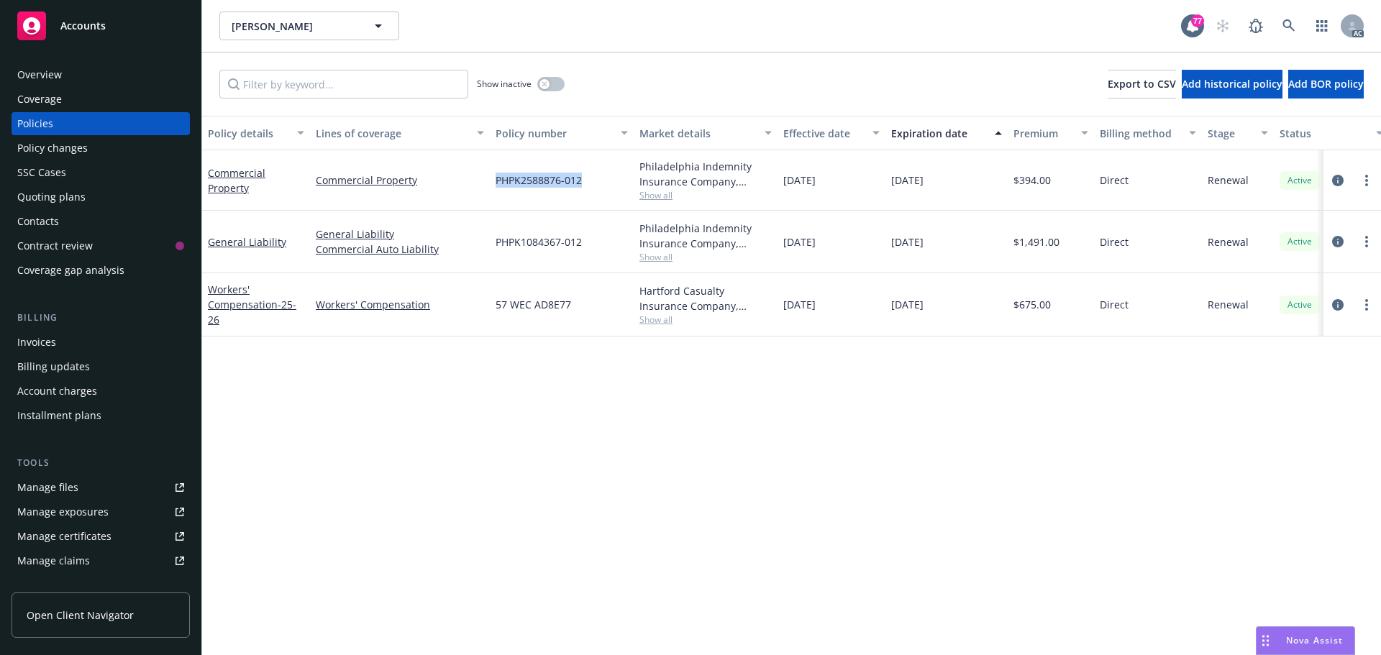
drag, startPoint x: 586, startPoint y: 178, endPoint x: 491, endPoint y: 180, distance: 95.0
click at [491, 180] on div "PHPK2588876-012" at bounding box center [562, 180] width 144 height 60
copy span "PHPK2588876-012"
click at [655, 196] on span "Show all" at bounding box center [706, 195] width 132 height 12
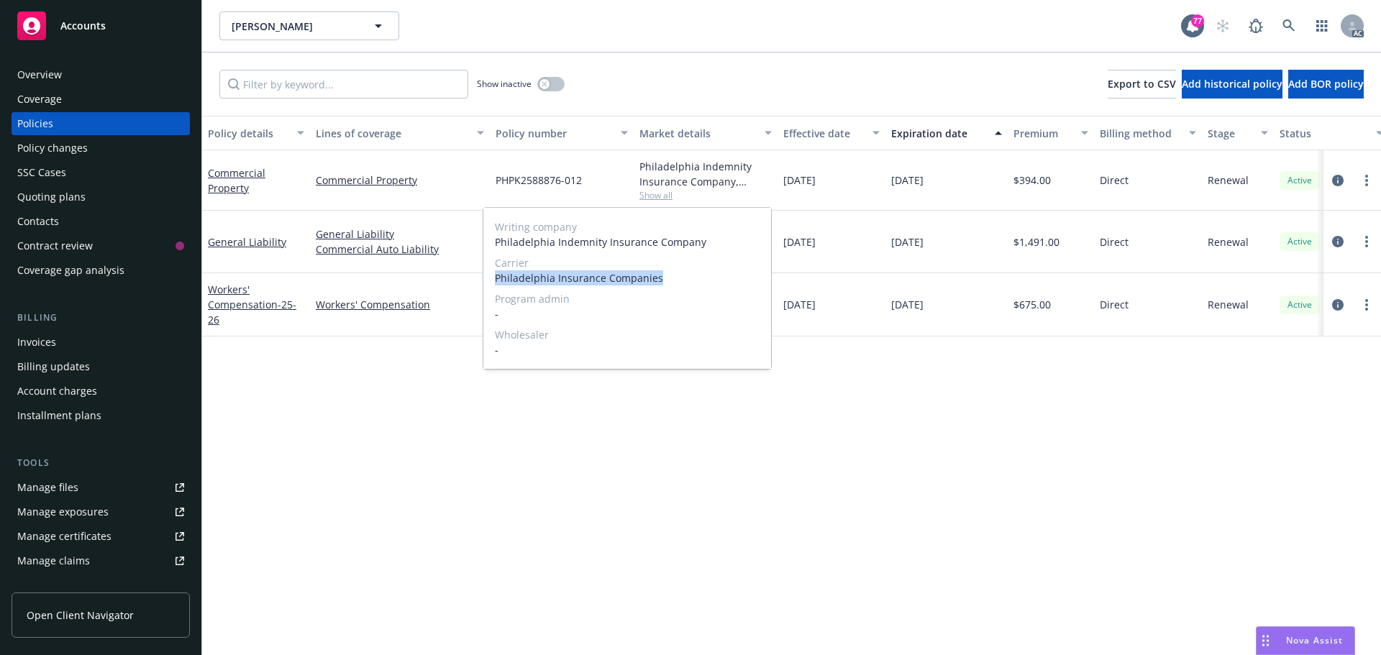
drag, startPoint x: 662, startPoint y: 278, endPoint x: 497, endPoint y: 276, distance: 164.8
click at [497, 276] on span "Philadelphia Insurance Companies" at bounding box center [627, 277] width 265 height 15
copy span "Philadelphia Insurance Companies"
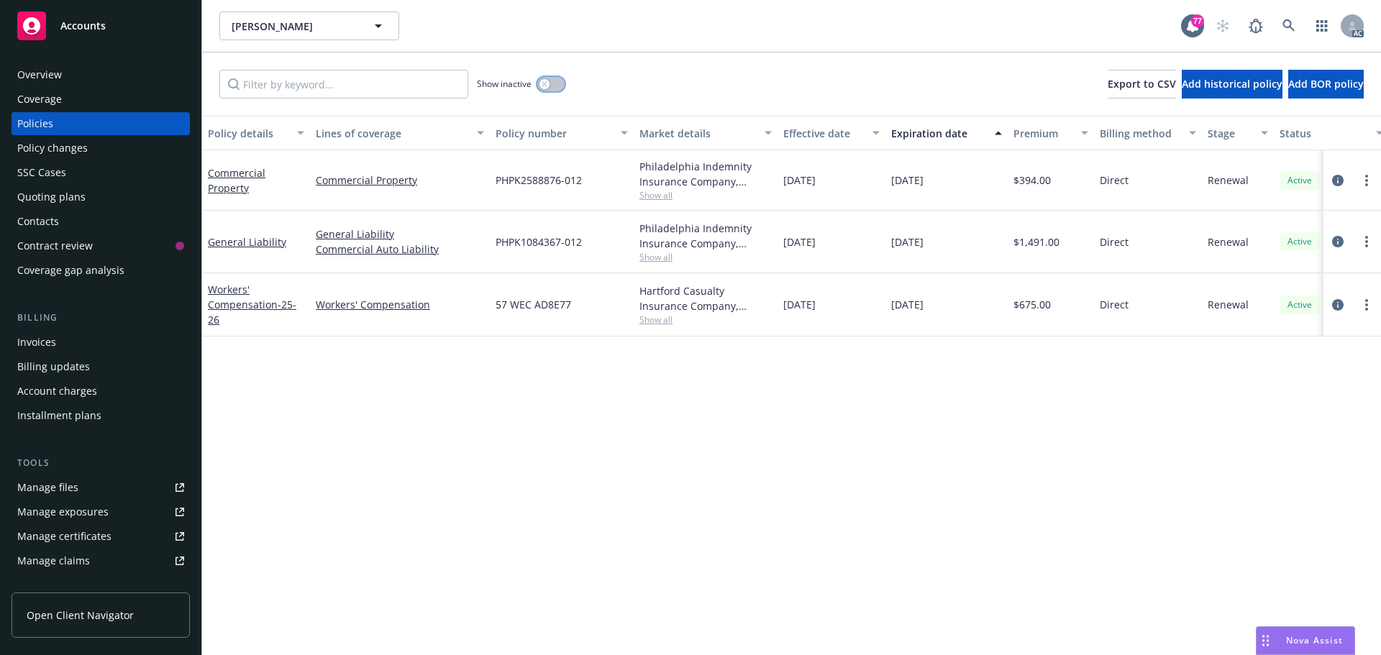
click at [552, 83] on button "button" at bounding box center [550, 84] width 27 height 14
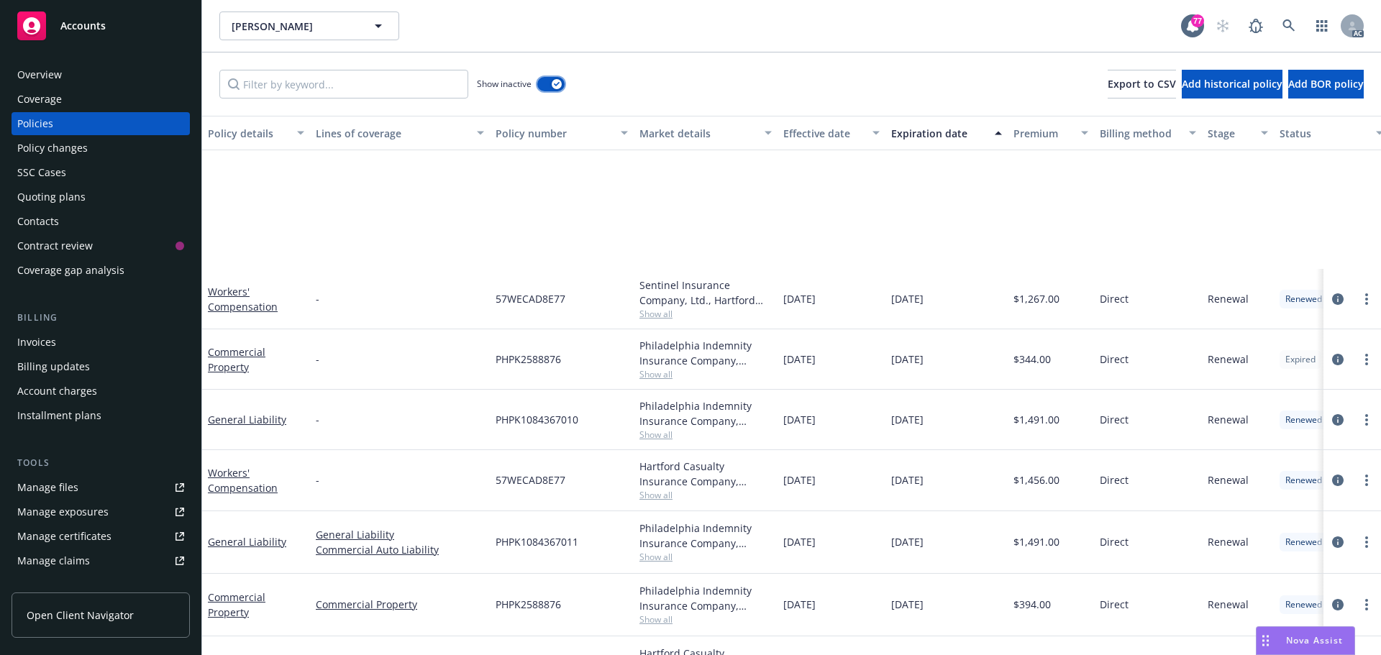
scroll to position [1750, 0]
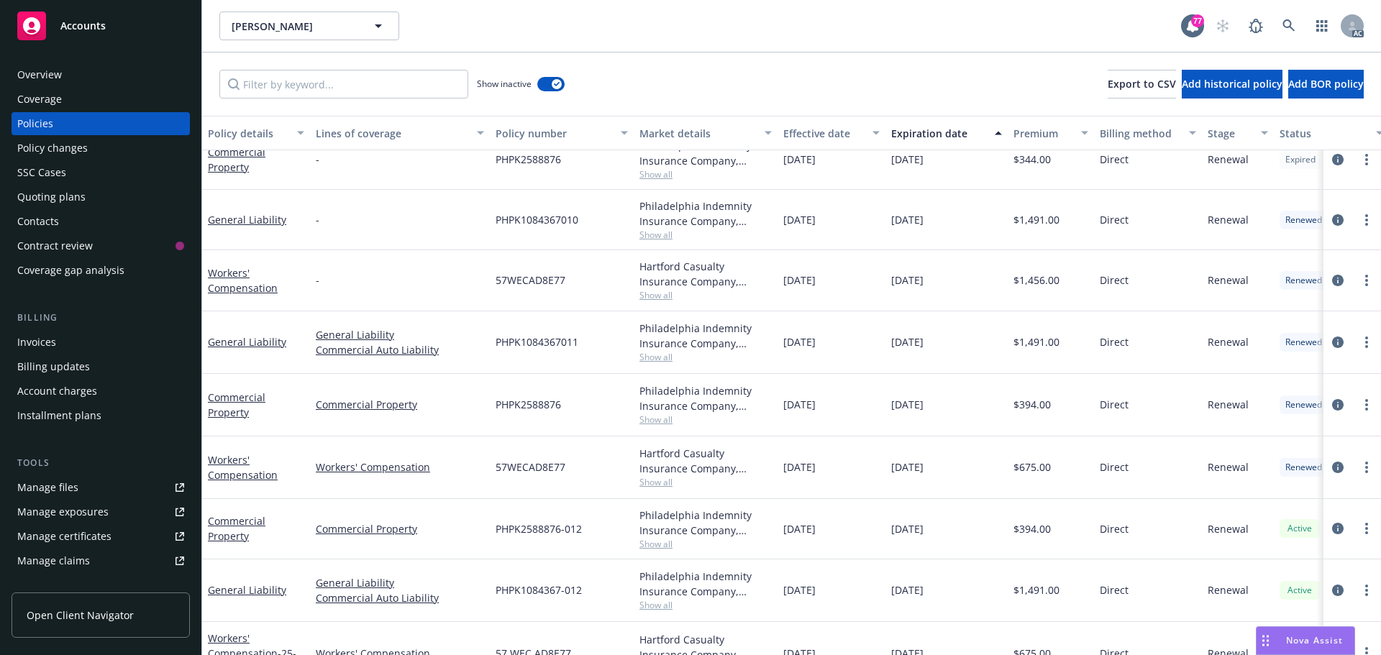
click at [71, 79] on div "Overview" at bounding box center [100, 74] width 167 height 23
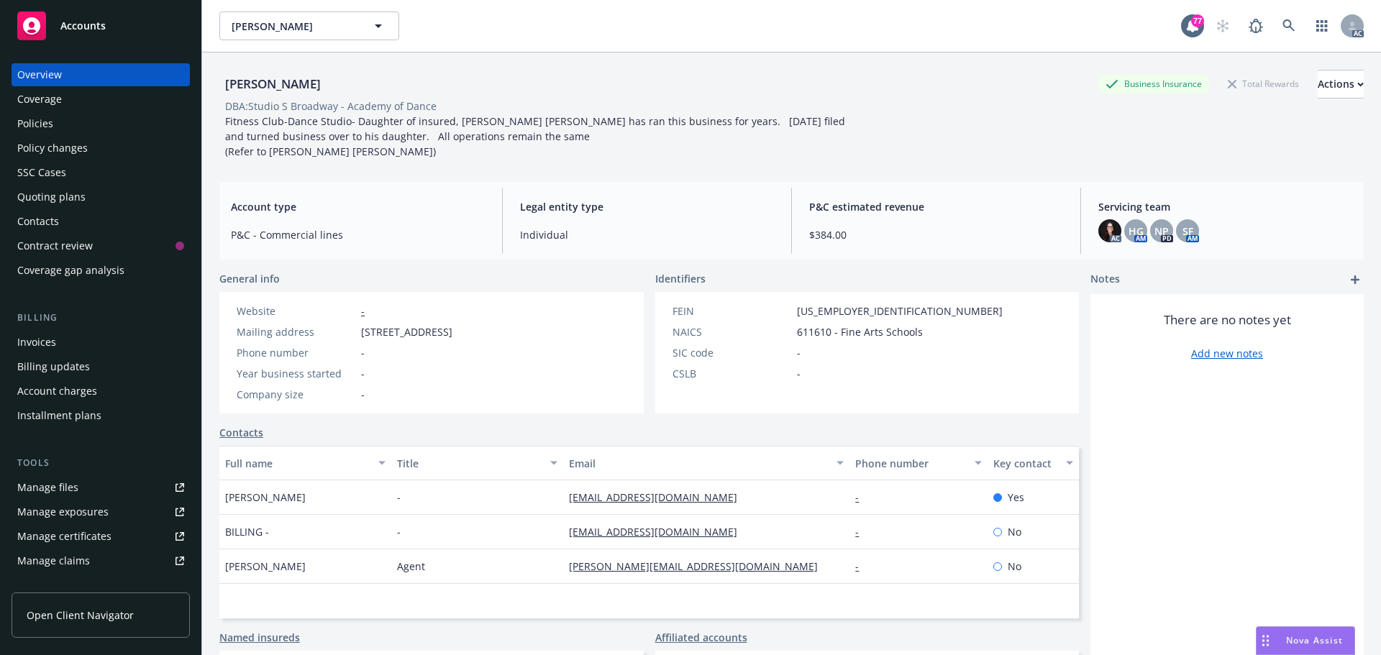
drag, startPoint x: 305, startPoint y: 562, endPoint x: 216, endPoint y: 565, distance: 89.3
click at [216, 565] on div "[PERSON_NAME] Business Insurance Total Rewards Actions DBA: Studio S Broadway -…" at bounding box center [791, 380] width 1179 height 655
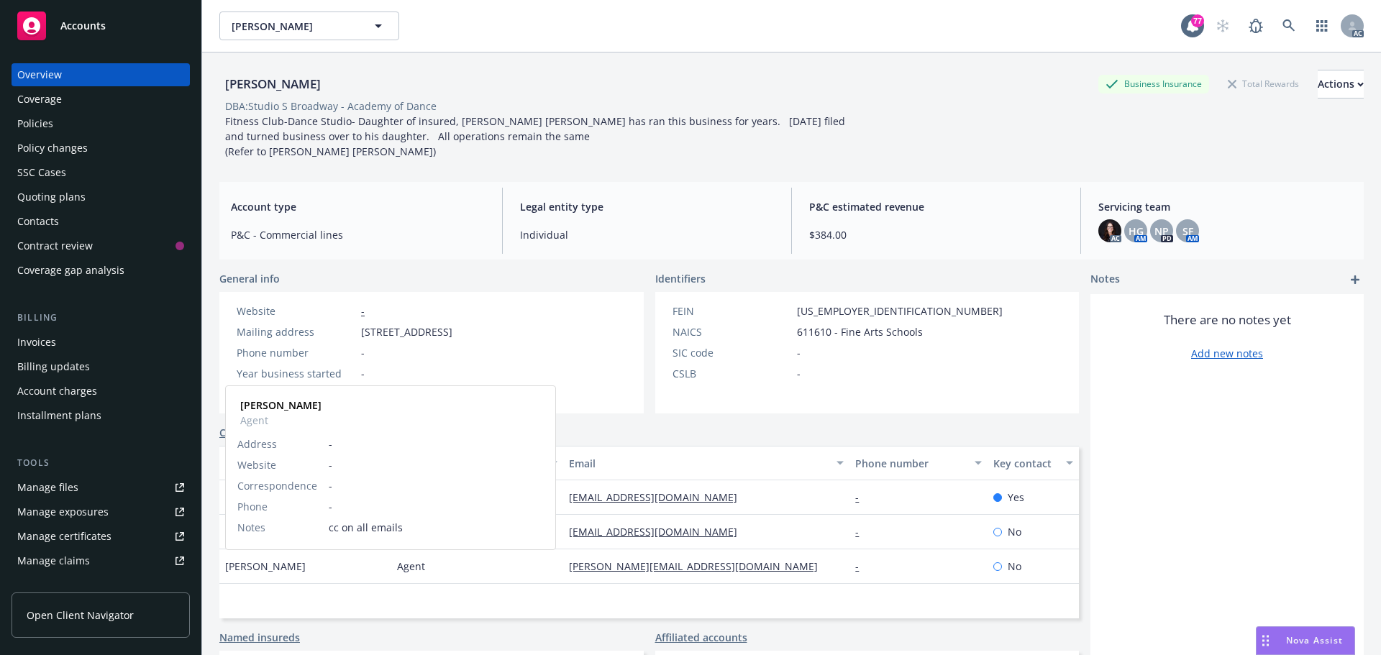
copy span "[PERSON_NAME]"
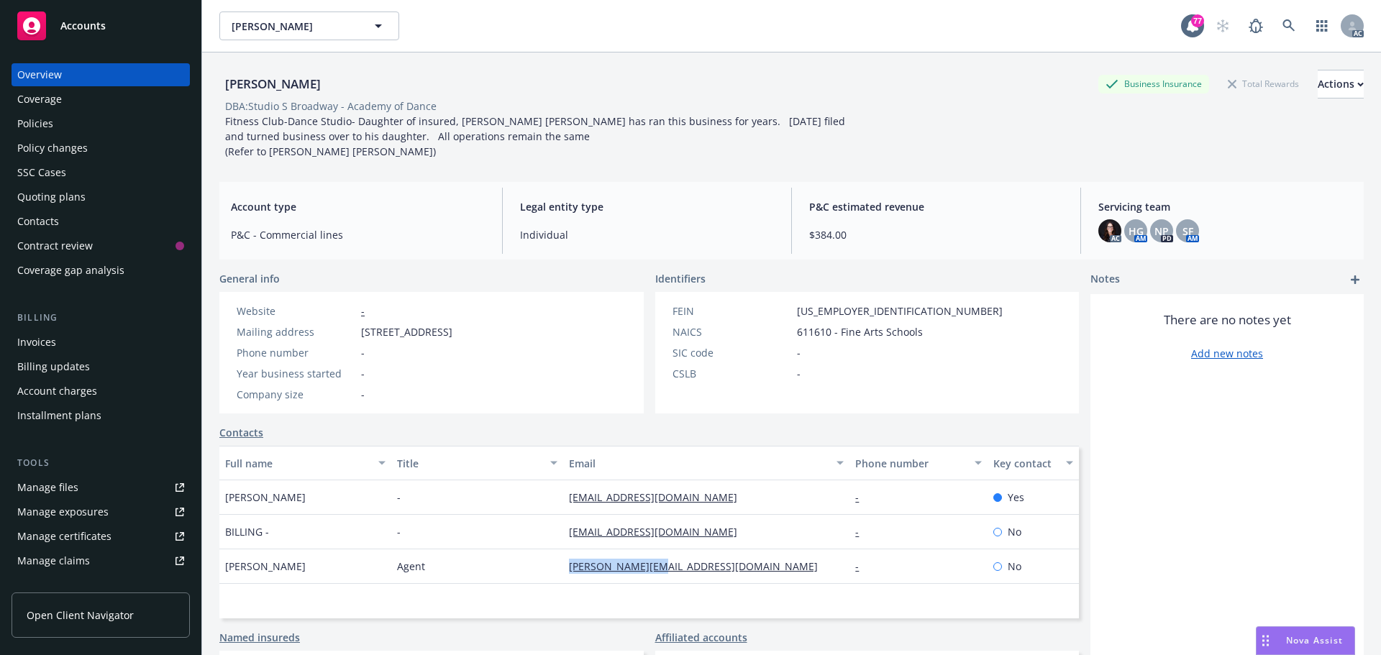
drag, startPoint x: 665, startPoint y: 568, endPoint x: 558, endPoint y: 569, distance: 107.2
click at [558, 569] on div "[PERSON_NAME] Agent [PERSON_NAME][EMAIL_ADDRESS][DOMAIN_NAME] - No" at bounding box center [649, 567] width 860 height 35
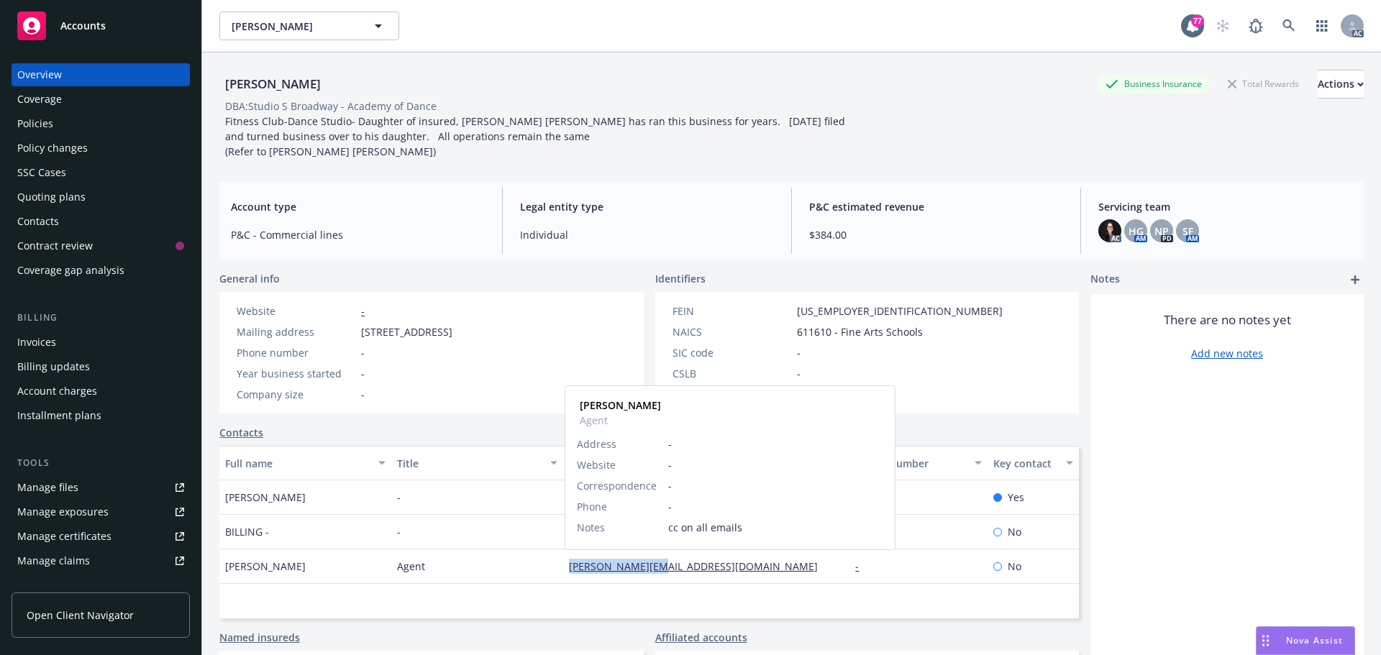
copy div "[PERSON_NAME][EMAIL_ADDRESS][DOMAIN_NAME]"
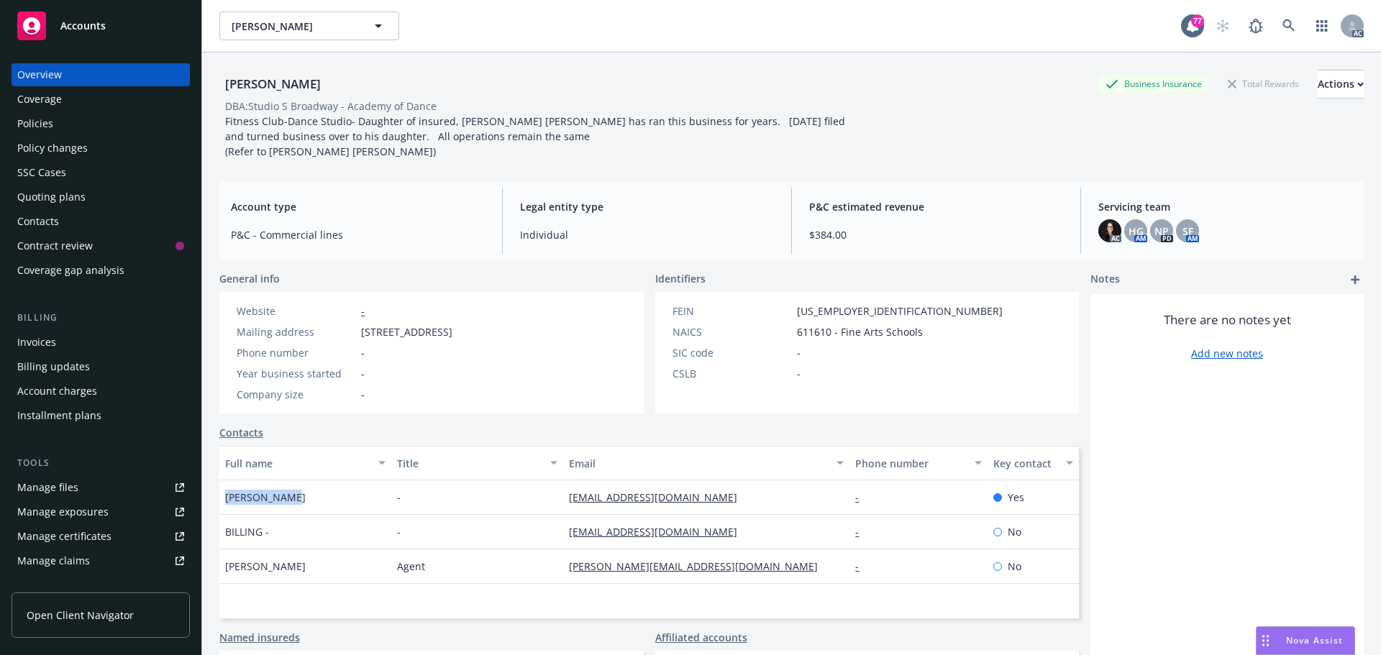
drag, startPoint x: 297, startPoint y: 494, endPoint x: 225, endPoint y: 499, distance: 72.1
click at [225, 499] on div "[PERSON_NAME]" at bounding box center [305, 498] width 172 height 35
copy span "[PERSON_NAME]"
drag, startPoint x: 683, startPoint y: 498, endPoint x: 576, endPoint y: 499, distance: 107.9
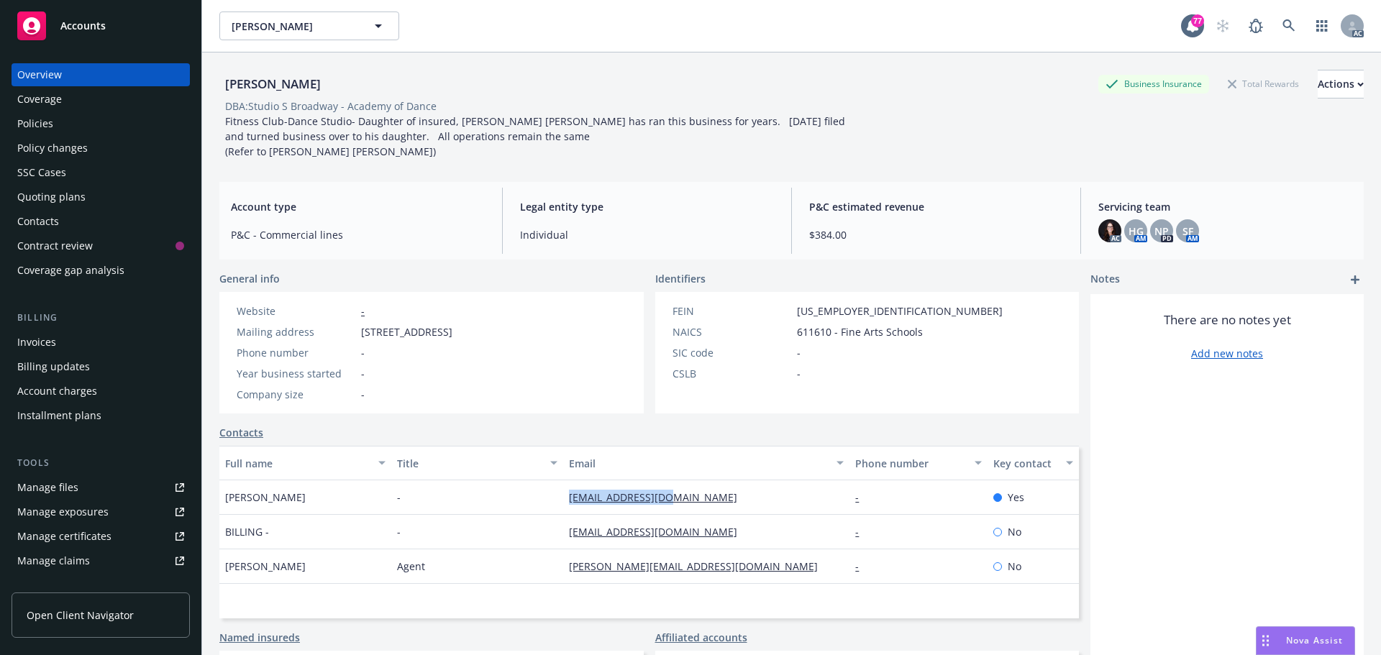
click at [558, 499] on div "[PERSON_NAME] - [EMAIL_ADDRESS][DOMAIN_NAME] - Yes" at bounding box center [649, 498] width 860 height 35
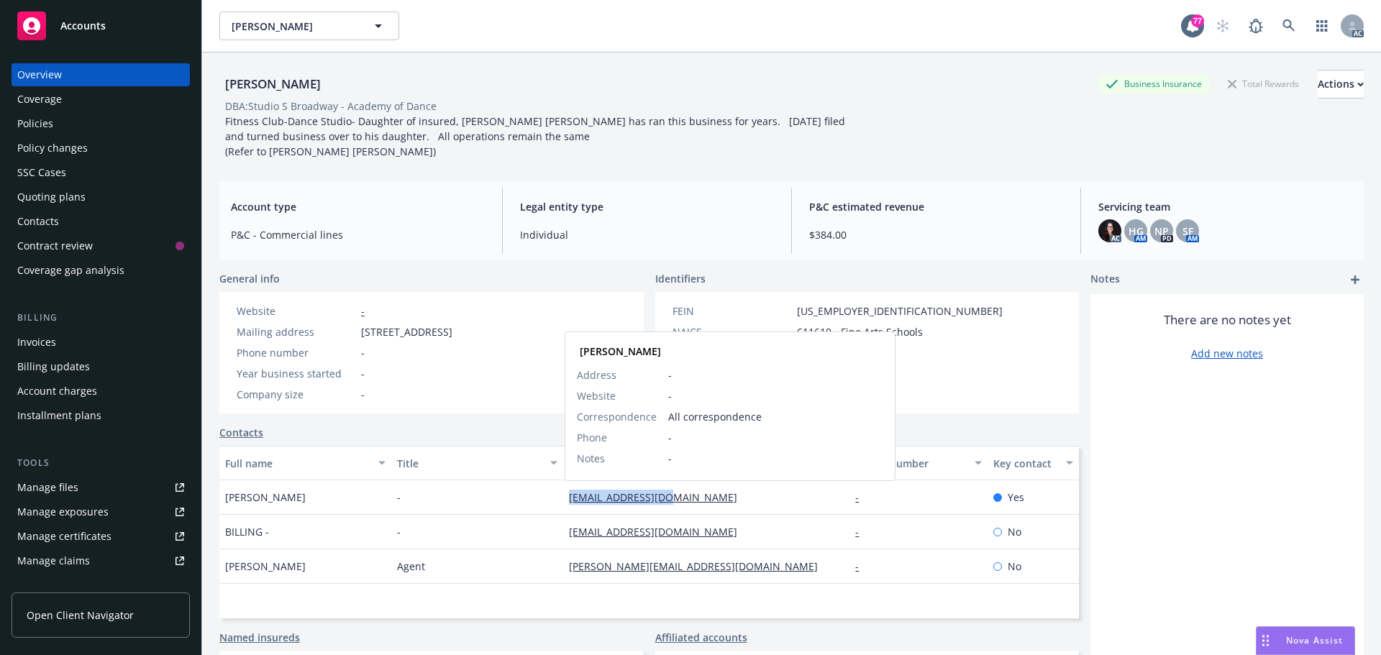
copy div "[EMAIL_ADDRESS][DOMAIN_NAME]"
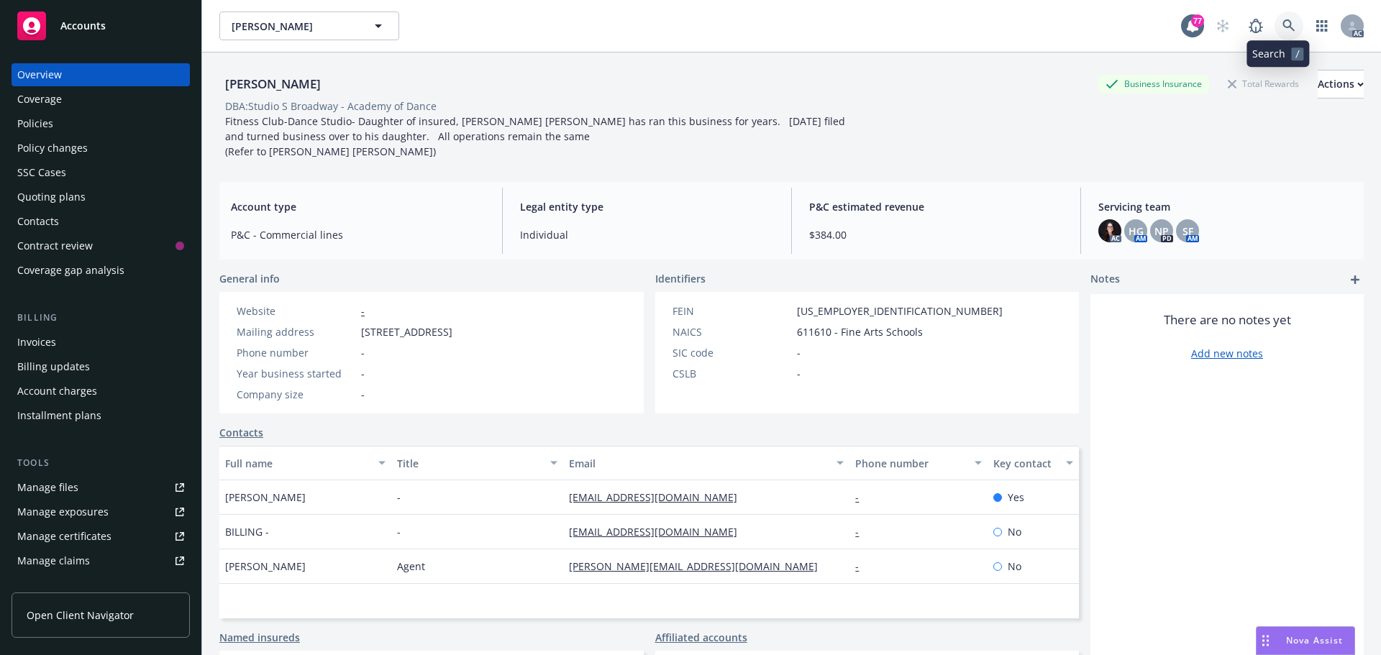
click at [1276, 17] on link at bounding box center [1289, 26] width 29 height 29
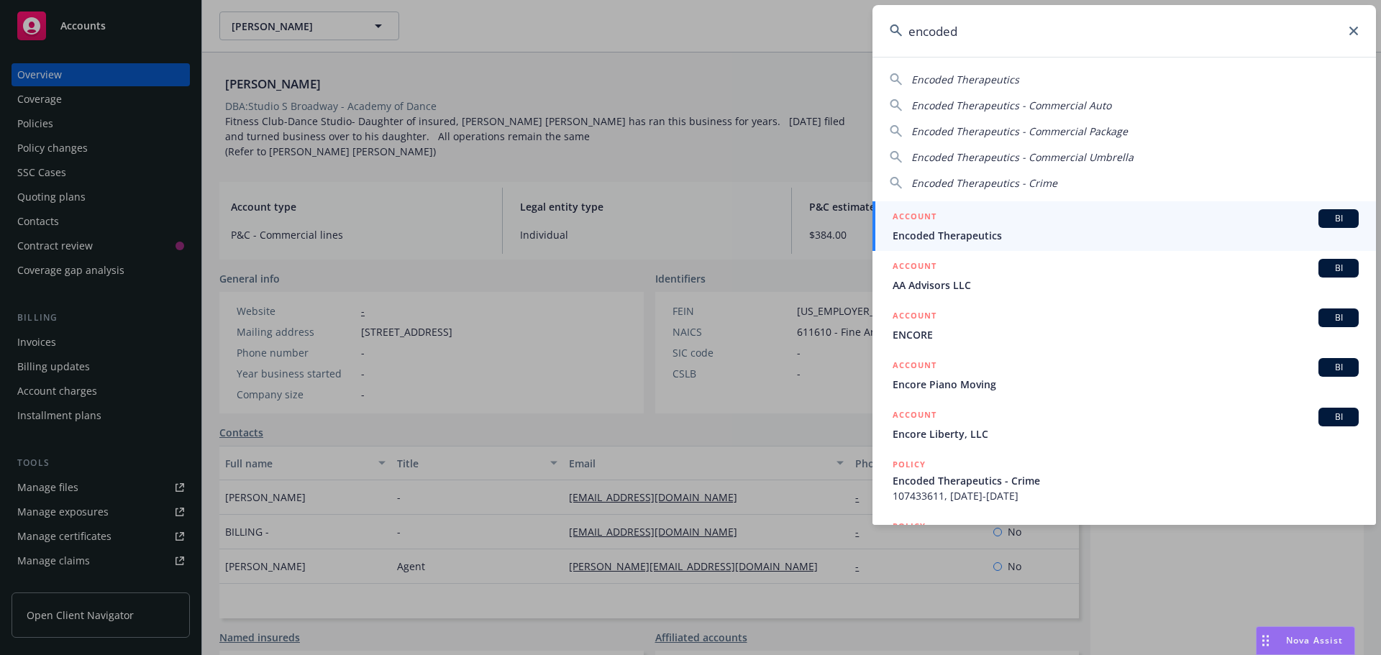
type input "encoded"
click at [1086, 223] on div "ACCOUNT BI" at bounding box center [1126, 218] width 466 height 19
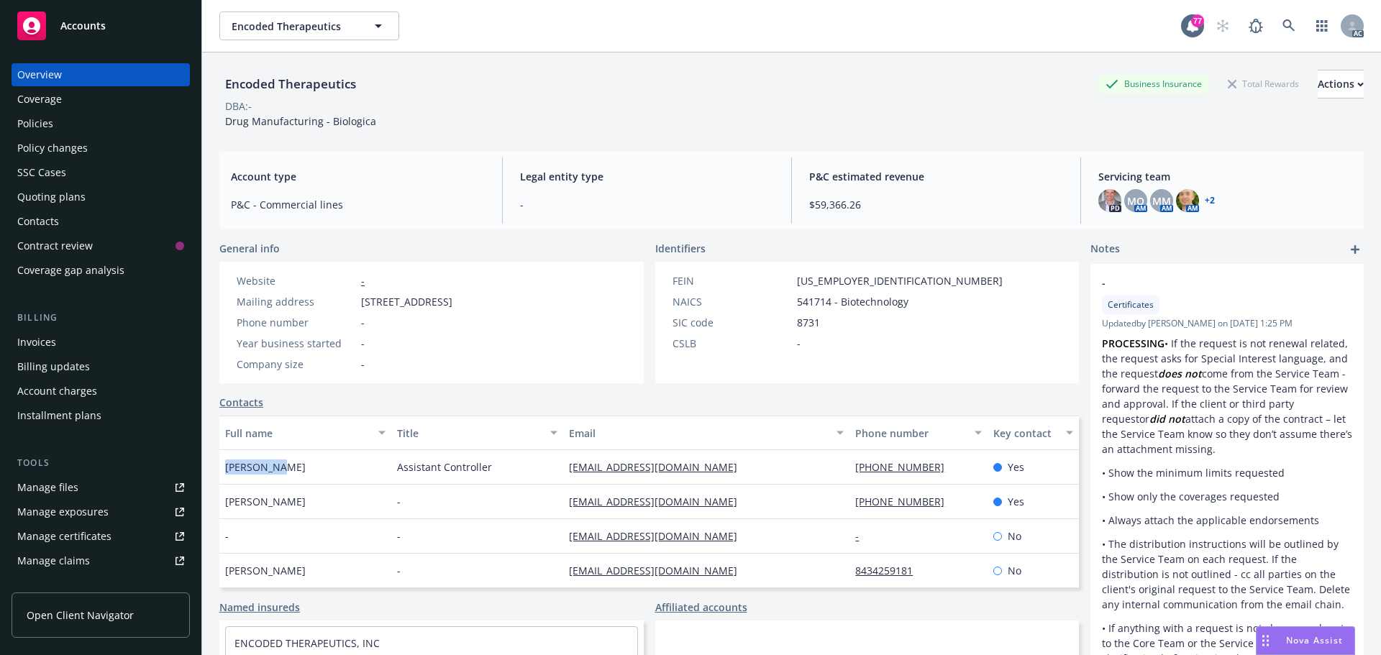
drag, startPoint x: 280, startPoint y: 466, endPoint x: 222, endPoint y: 467, distance: 57.6
click at [222, 467] on div "[PERSON_NAME]" at bounding box center [305, 467] width 172 height 35
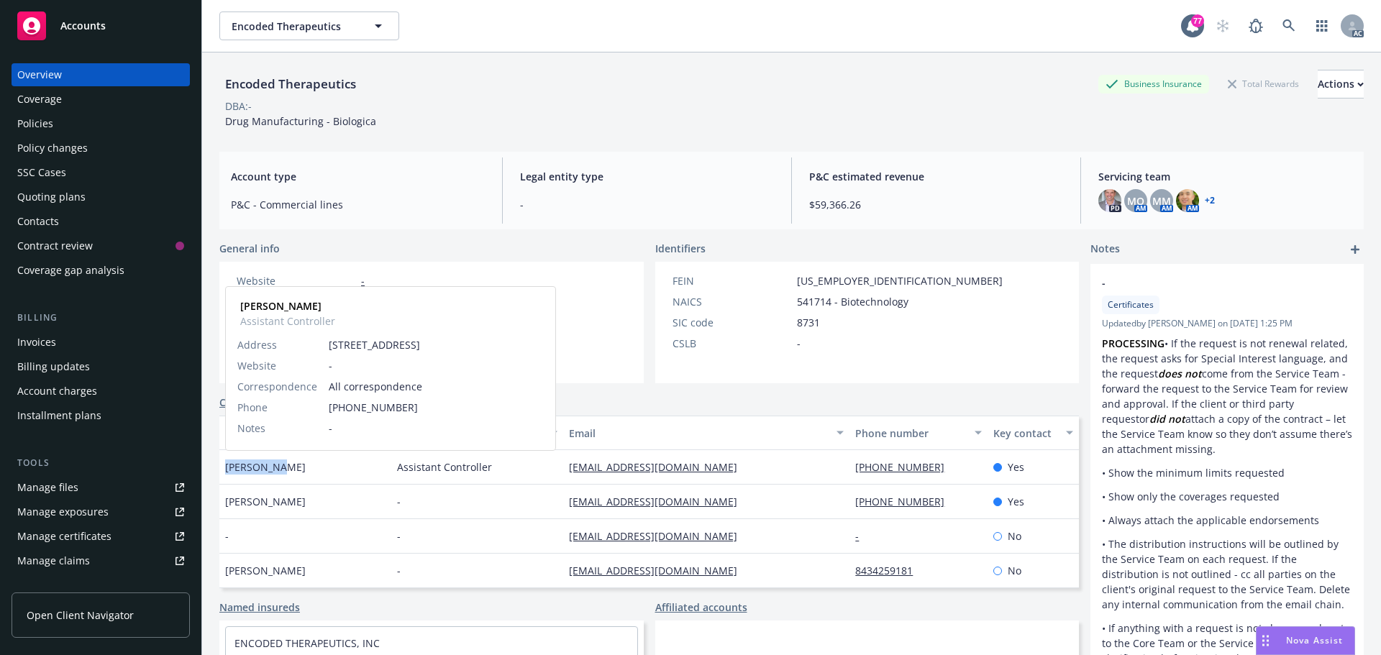
copy span "[PERSON_NAME]"
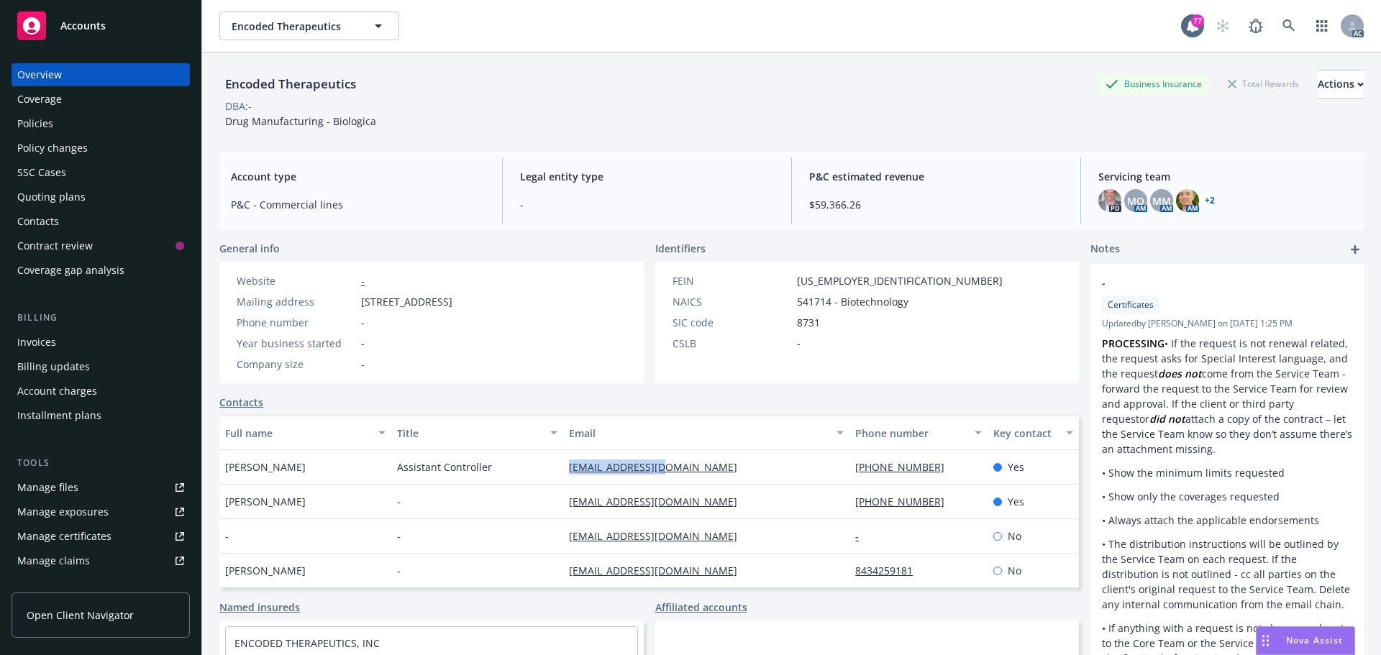
drag, startPoint x: 676, startPoint y: 469, endPoint x: 544, endPoint y: 469, distance: 131.6
click at [544, 469] on div "[PERSON_NAME] Assistant Controller [EMAIL_ADDRESS][DOMAIN_NAME] [PHONE_NUMBER] …" at bounding box center [649, 467] width 860 height 35
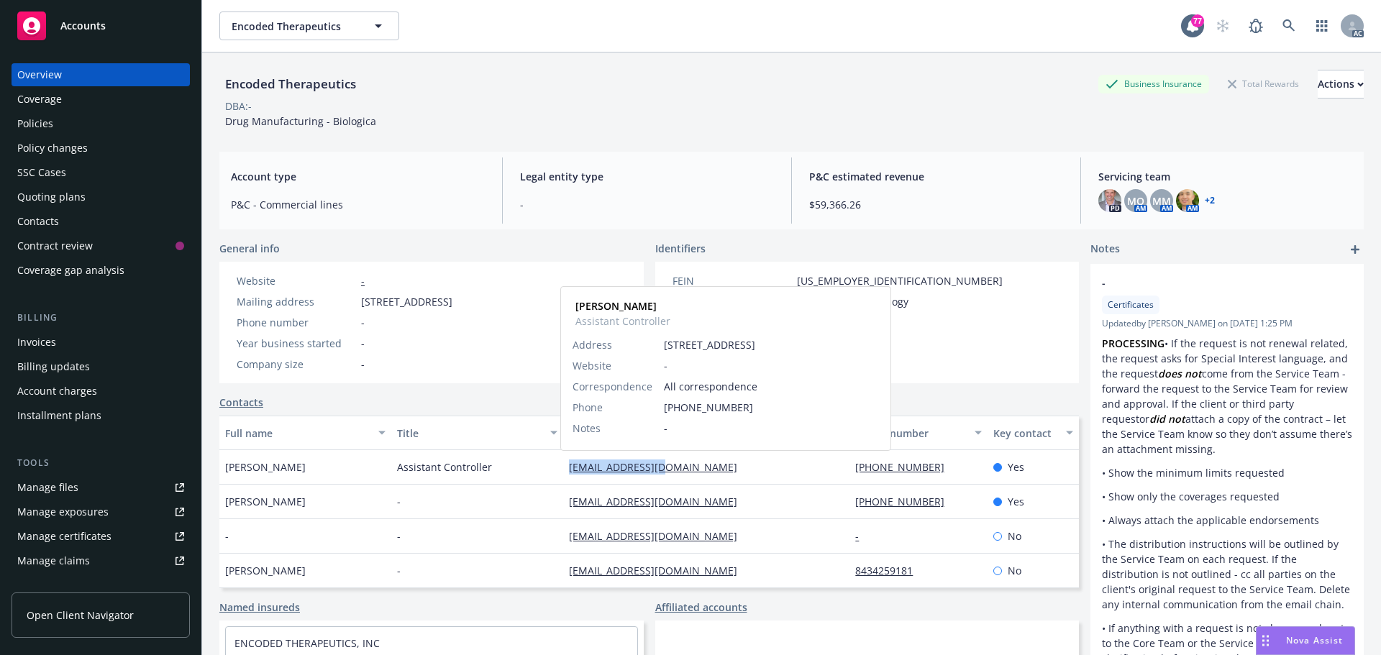
copy div "[EMAIL_ADDRESS][DOMAIN_NAME]"
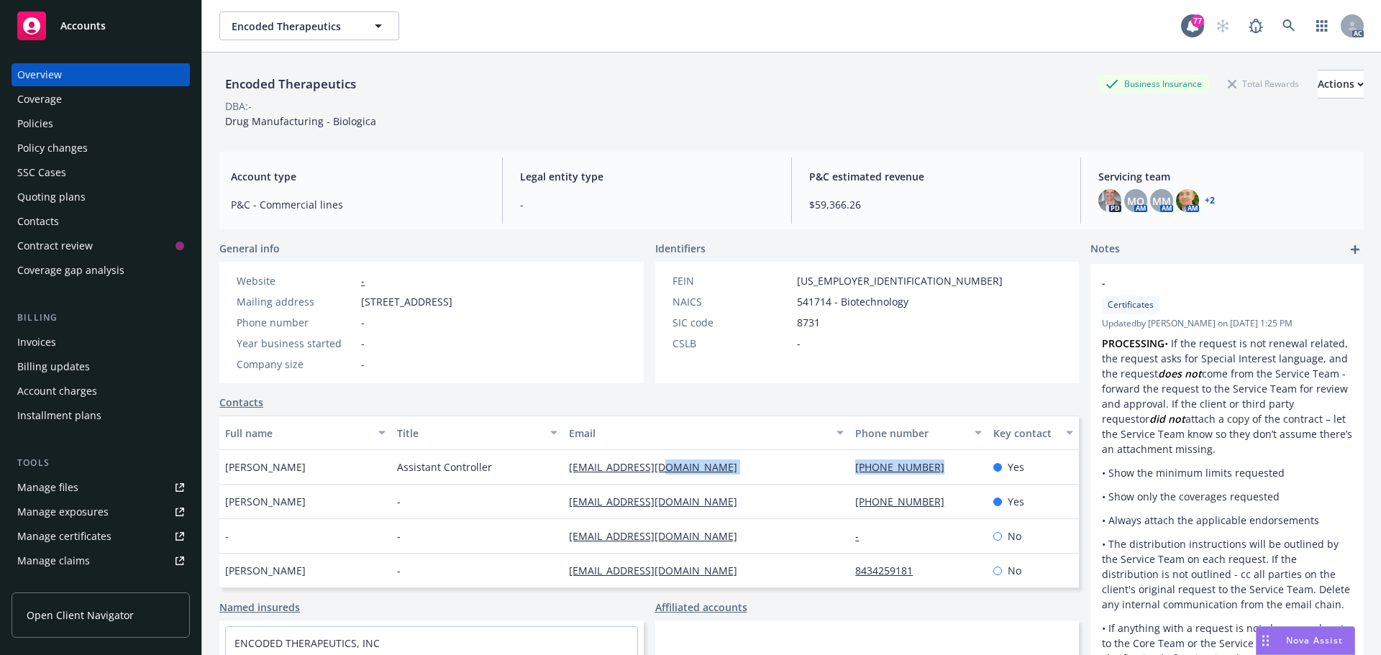
drag, startPoint x: 909, startPoint y: 470, endPoint x: 824, endPoint y: 469, distance: 85.6
click at [824, 469] on div "[PERSON_NAME] Assistant Controller [EMAIL_ADDRESS][DOMAIN_NAME] [PHONE_NUMBER] …" at bounding box center [649, 467] width 860 height 35
click at [72, 126] on div "Policies" at bounding box center [100, 123] width 167 height 23
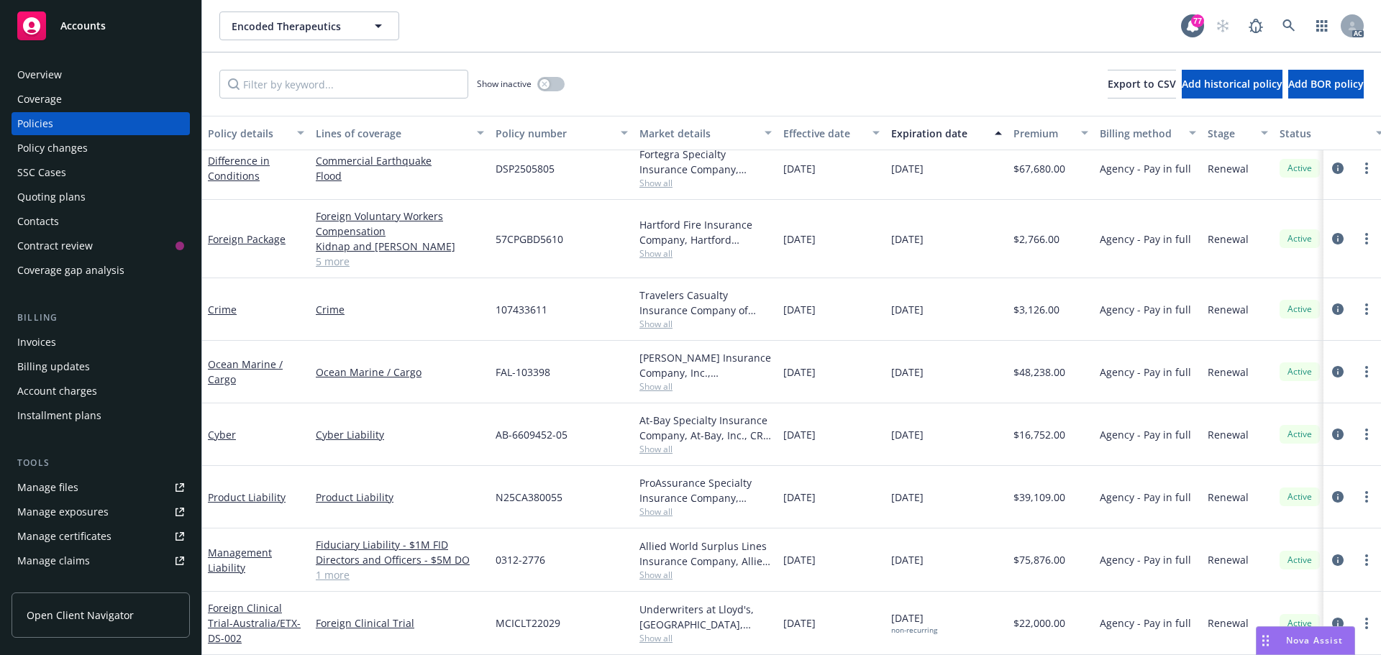
scroll to position [260, 0]
drag, startPoint x: 573, startPoint y: 427, endPoint x: 484, endPoint y: 426, distance: 89.2
click at [484, 426] on div "Cyber Cyber Liability AB-6609452-05 At-Bay Specialty Insurance Company, At-Bay,…" at bounding box center [896, 435] width 1388 height 63
click at [648, 443] on span "Show all" at bounding box center [706, 449] width 132 height 12
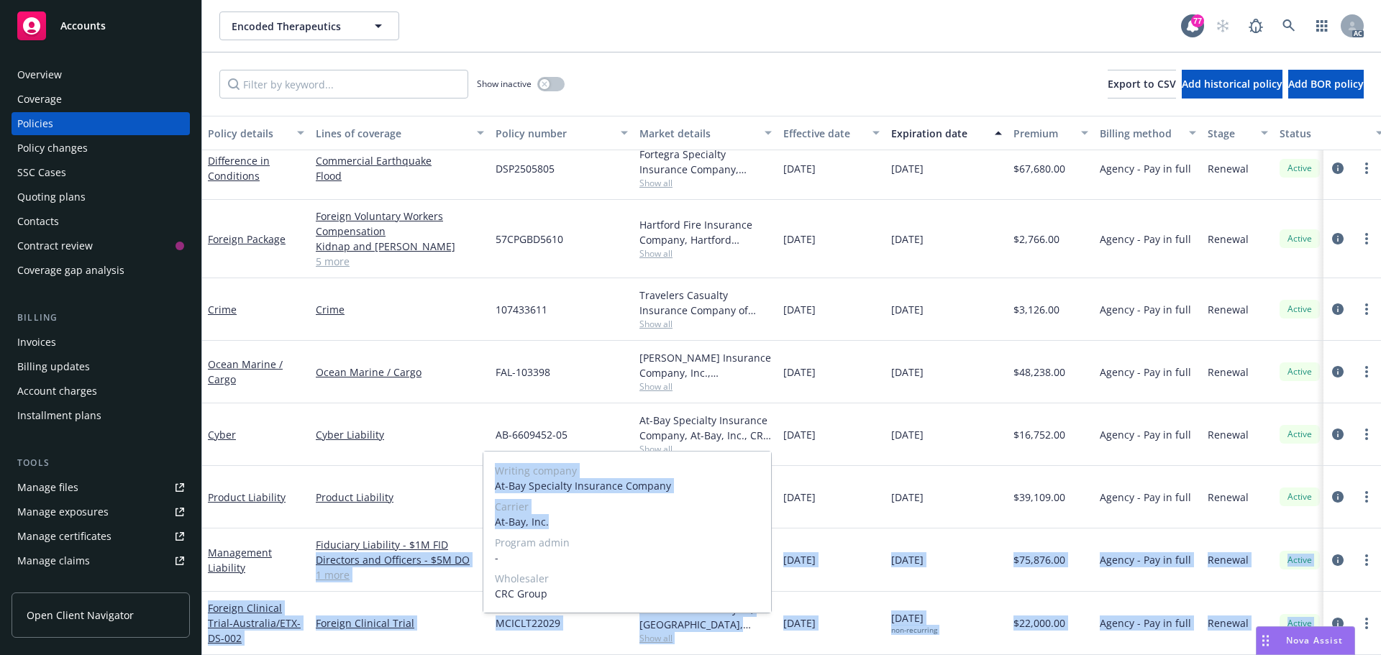
drag, startPoint x: 508, startPoint y: 522, endPoint x: 476, endPoint y: 522, distance: 32.4
click at [476, 522] on body "Accounts Overview Coverage Policies Policy changes SSC Cases Quoting plans Cont…" at bounding box center [690, 327] width 1381 height 655
click at [550, 519] on span "At-Bay, Inc." at bounding box center [627, 521] width 265 height 15
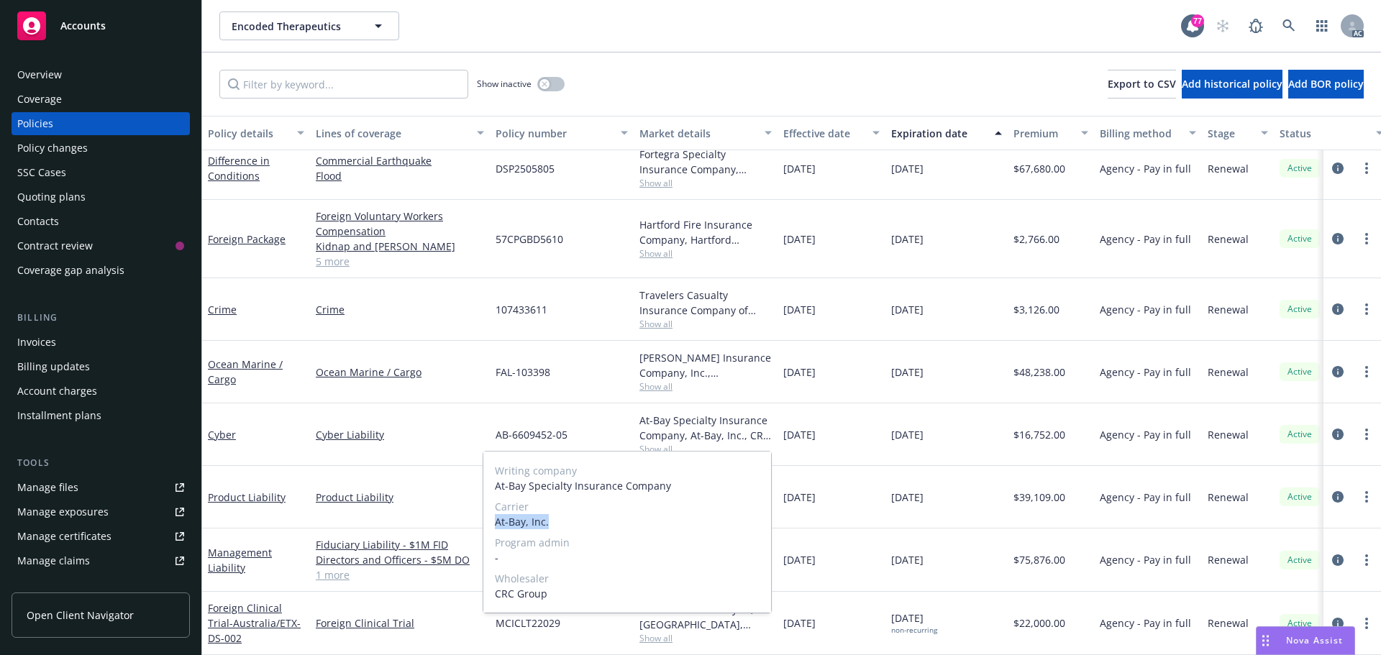
drag, startPoint x: 563, startPoint y: 523, endPoint x: 491, endPoint y: 524, distance: 71.2
click at [491, 524] on div "Writing company At-Bay Specialty Insurance Company Carrier At-Bay, Inc. Program…" at bounding box center [627, 532] width 288 height 161
